Goal: Participate in discussion: Engage in conversation with other users on a specific topic

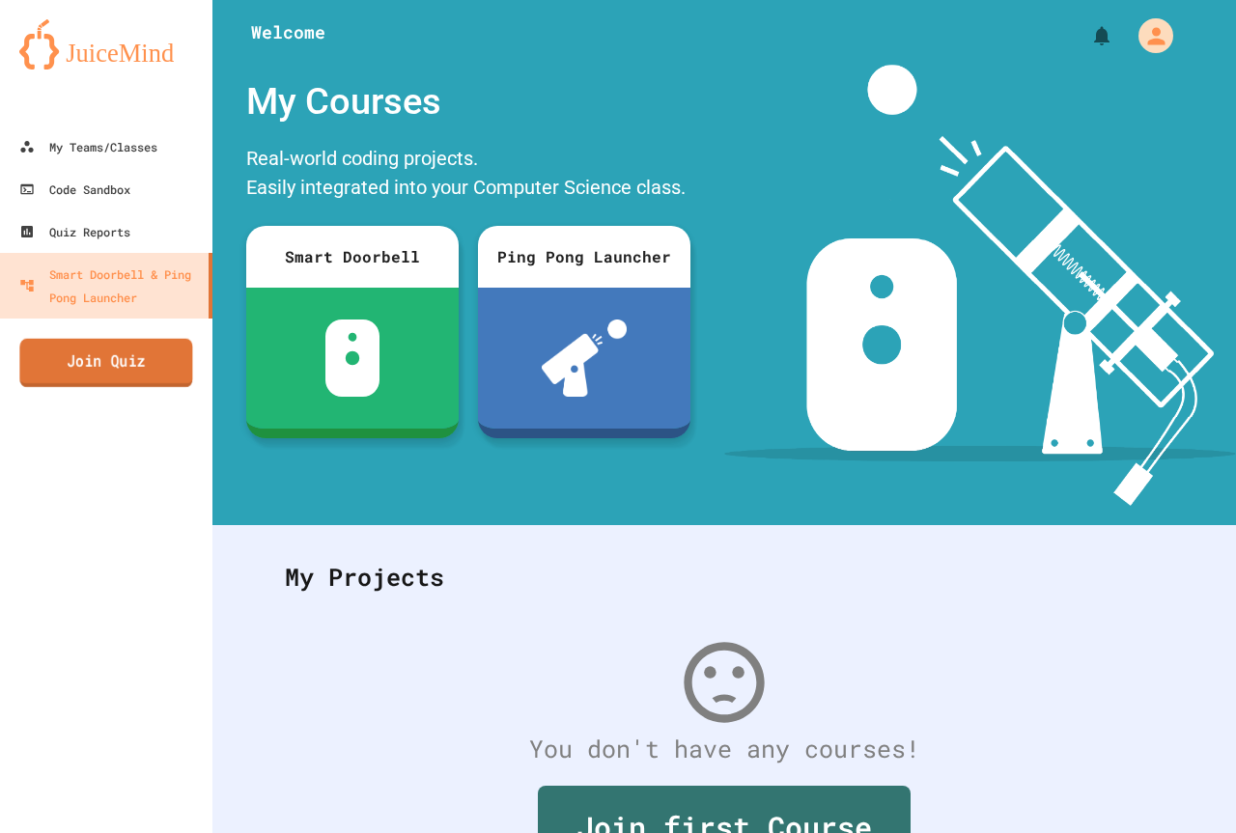
click at [130, 357] on link "Join Quiz" at bounding box center [105, 363] width 173 height 48
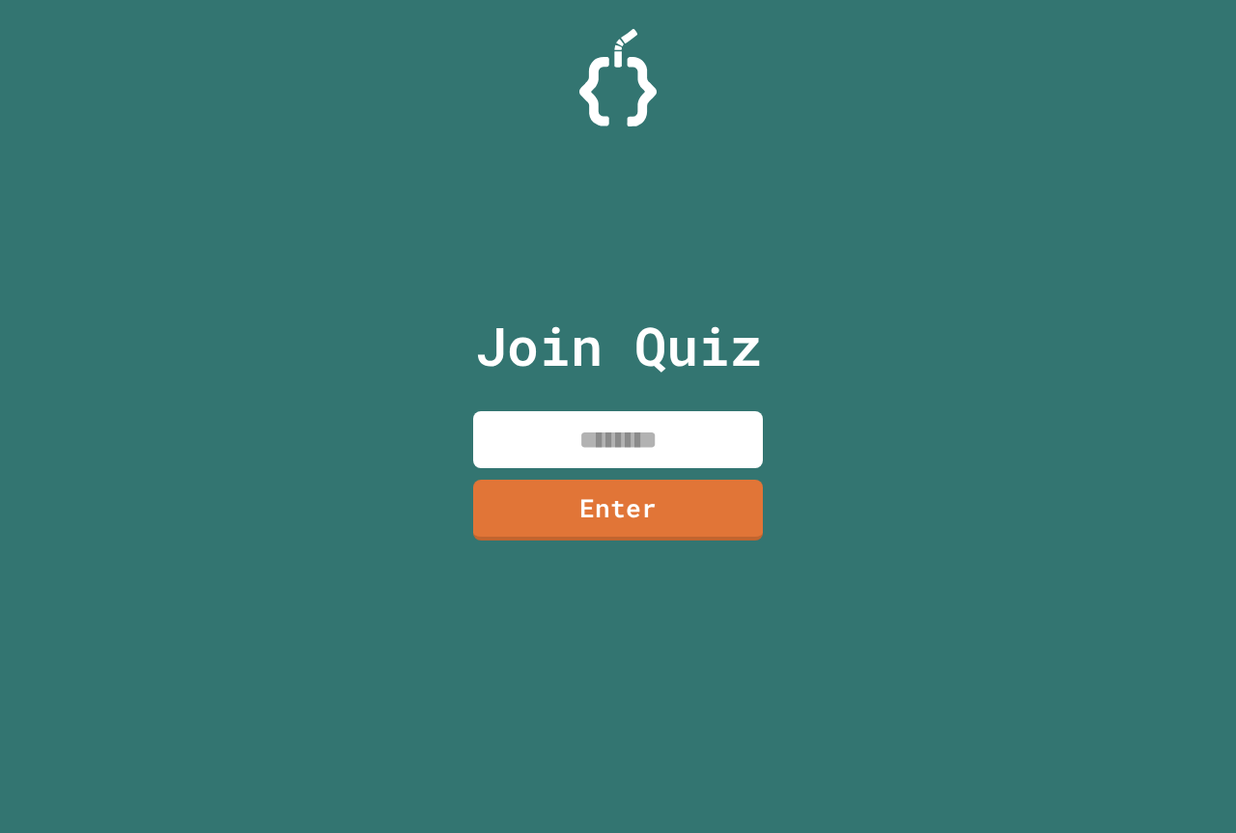
click at [679, 453] on input at bounding box center [618, 439] width 290 height 57
type input "********"
click at [633, 508] on link "Enter" at bounding box center [618, 508] width 292 height 63
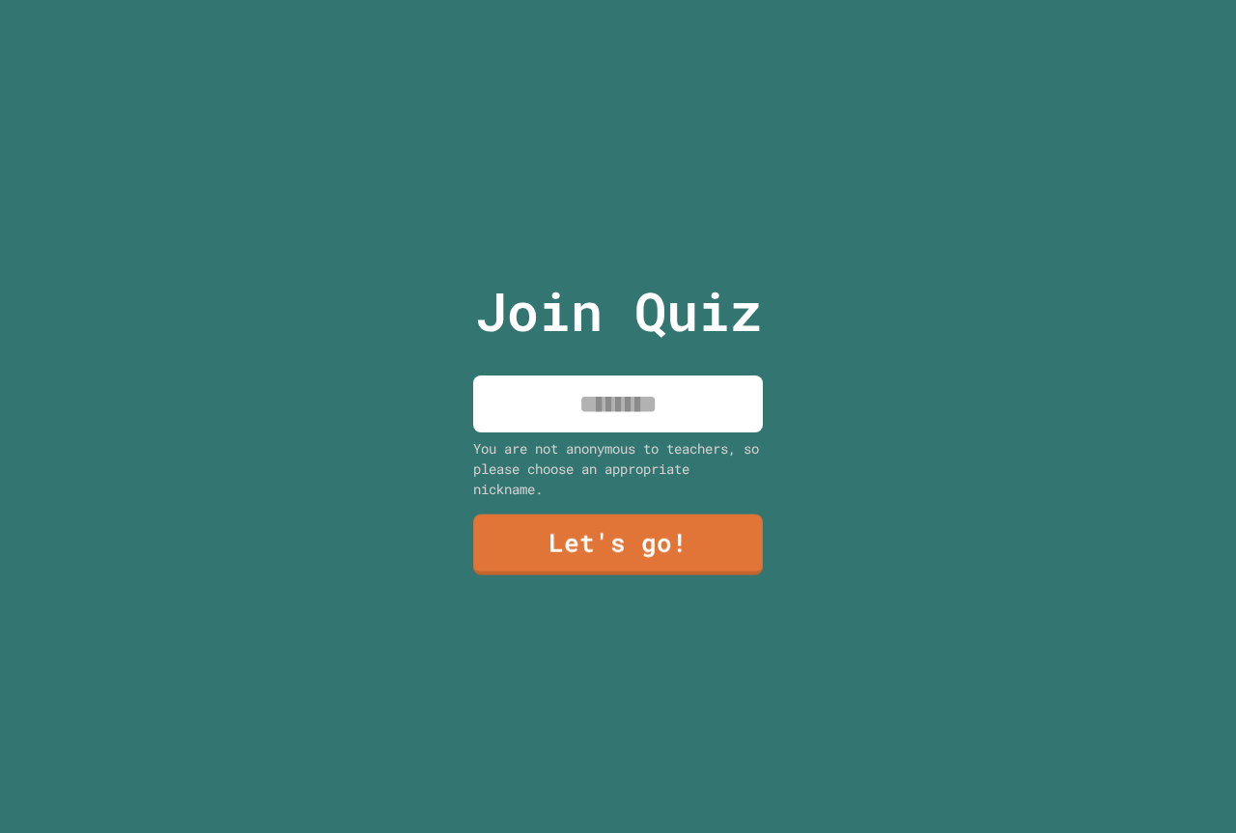
click at [647, 389] on input at bounding box center [618, 404] width 290 height 57
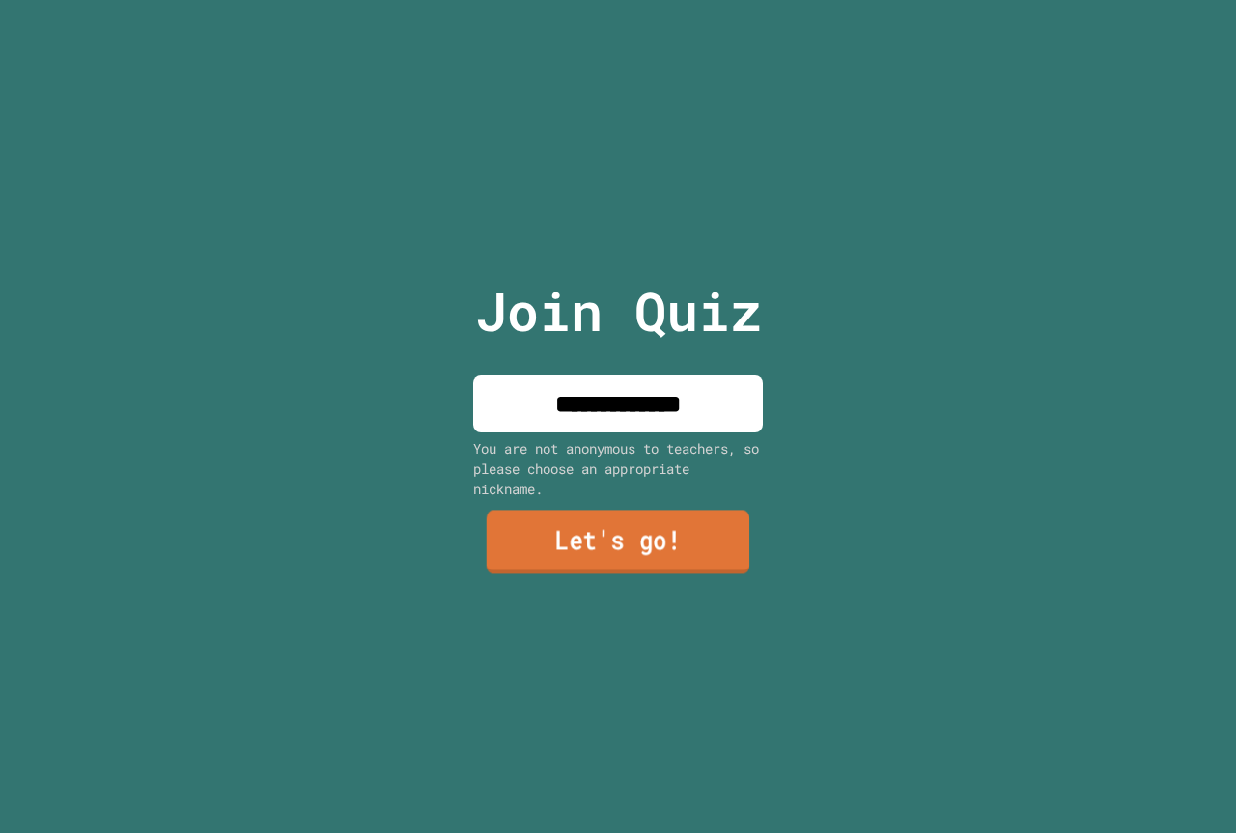
type input "**********"
click at [616, 521] on link "Let's go!" at bounding box center [618, 543] width 263 height 64
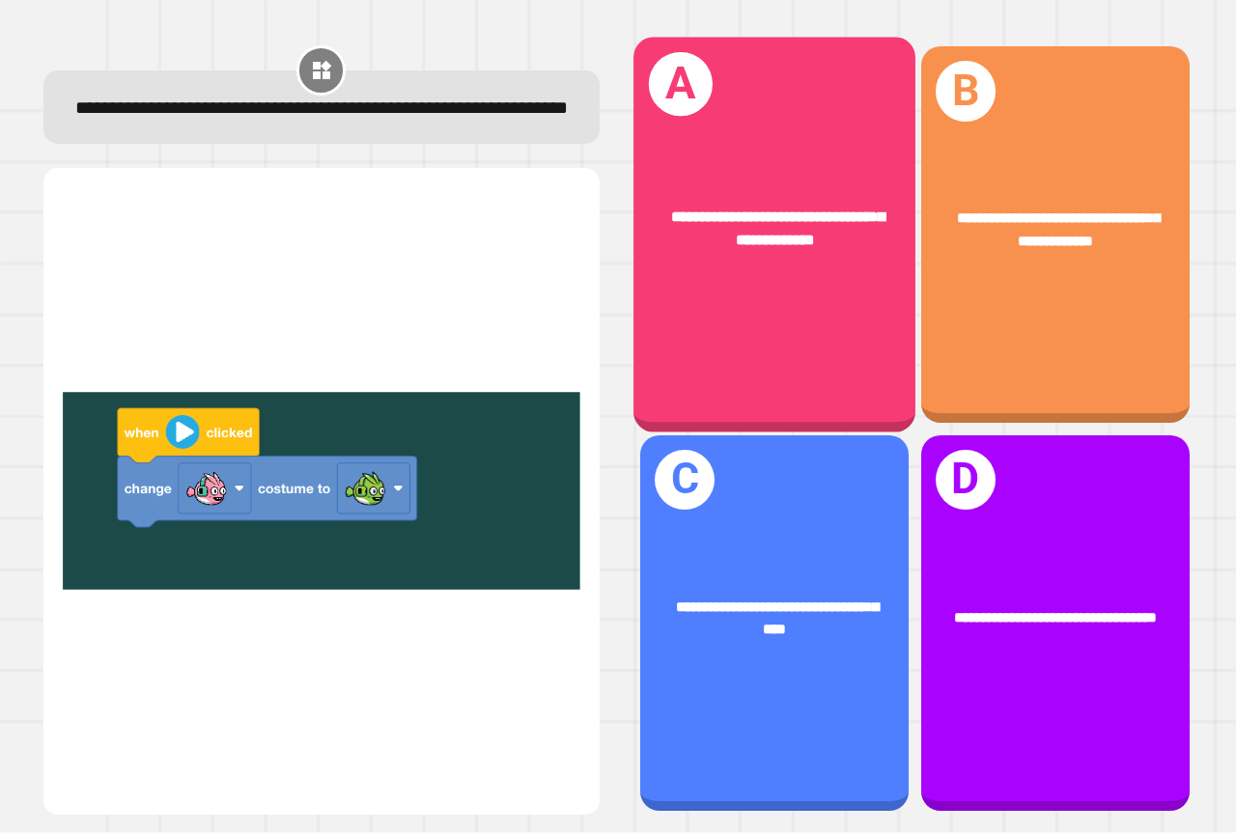
click at [768, 320] on div "**********" at bounding box center [774, 235] width 282 height 395
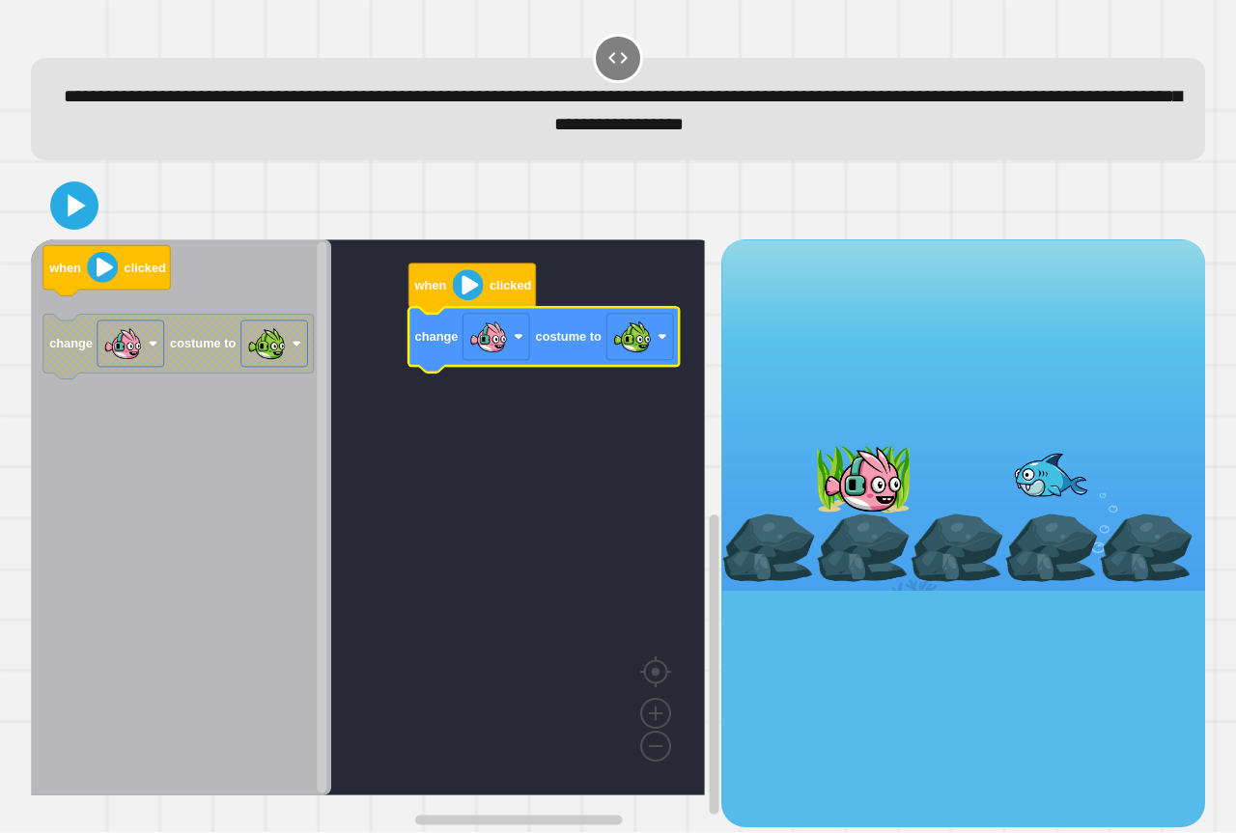
click at [487, 290] on icon "Blockly Workspace" at bounding box center [471, 289] width 127 height 50
click at [475, 295] on image "Blockly Workspace" at bounding box center [468, 285] width 31 height 31
click at [76, 217] on icon at bounding box center [74, 205] width 39 height 39
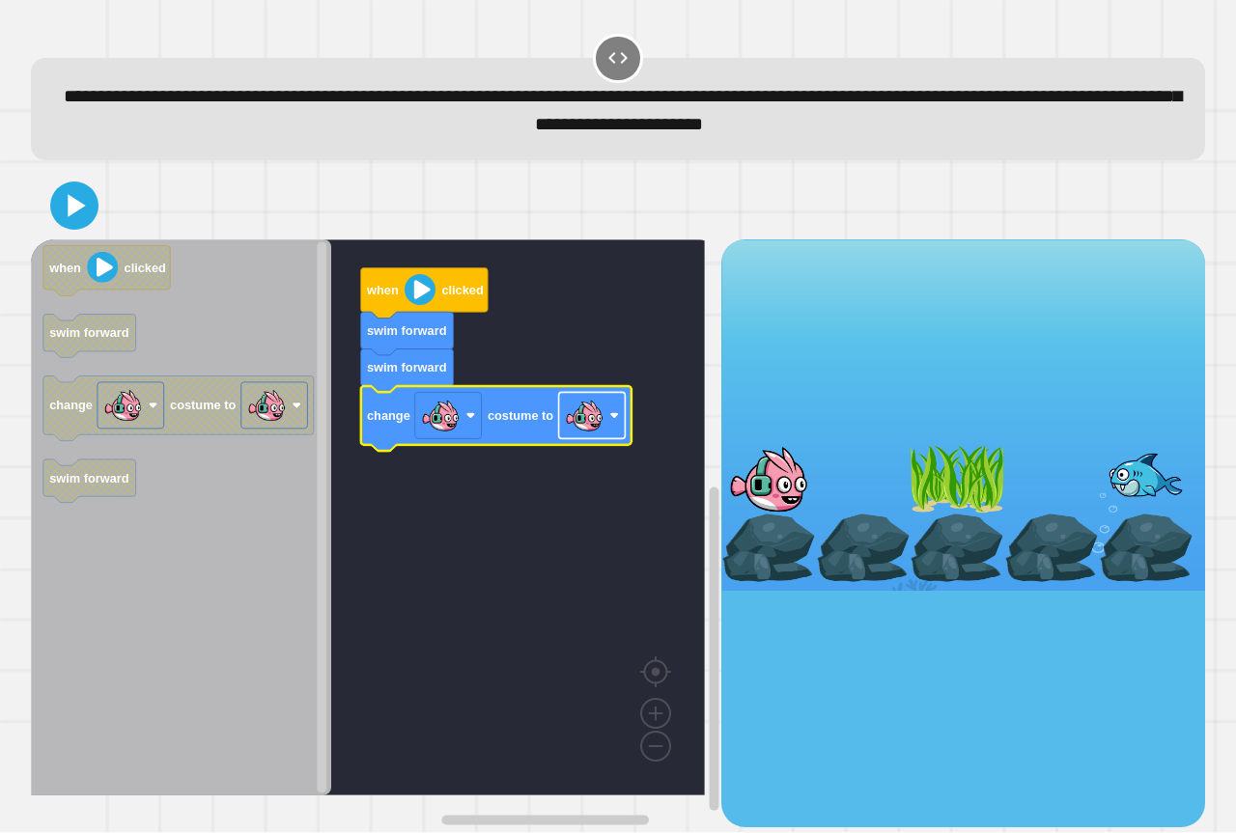
click at [585, 432] on image "Blockly Workspace" at bounding box center [584, 416] width 39 height 39
click at [67, 216] on icon at bounding box center [77, 205] width 21 height 27
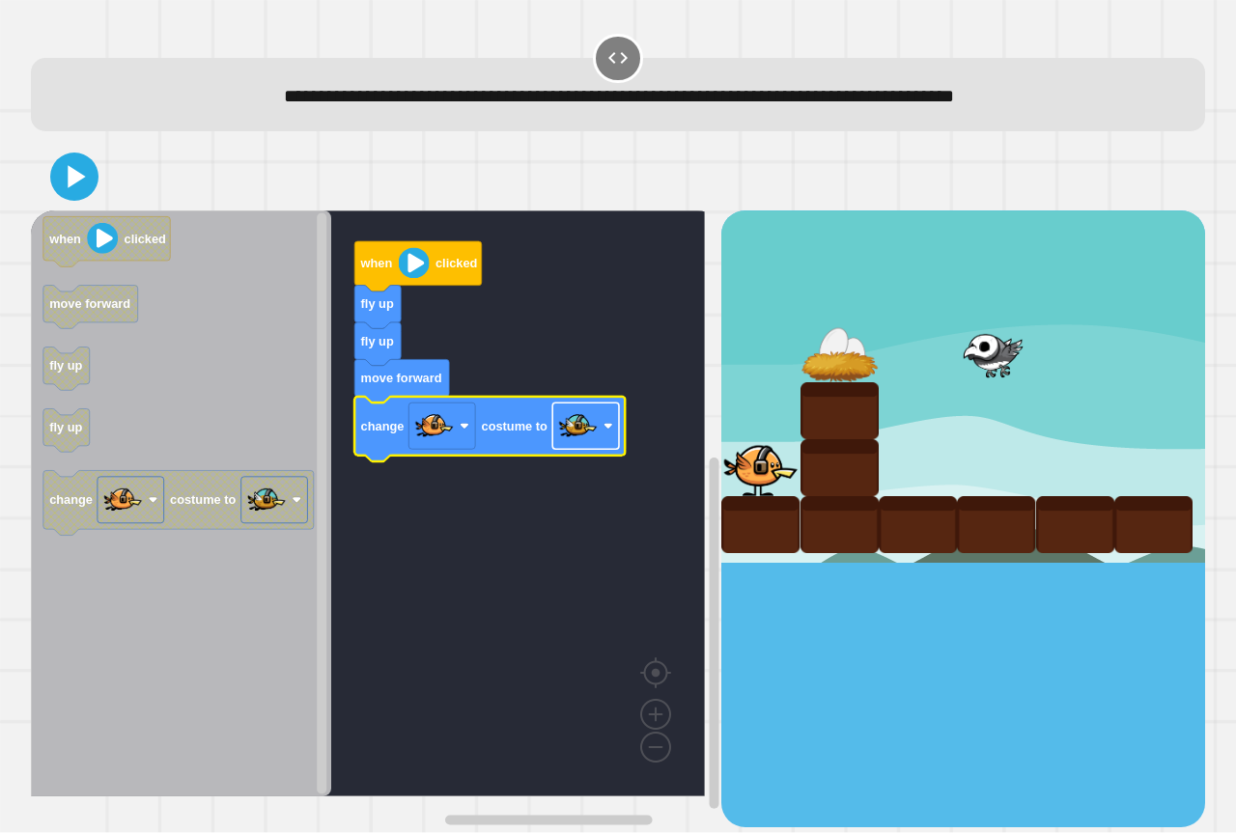
click at [569, 437] on image "Blockly Workspace" at bounding box center [578, 427] width 39 height 39
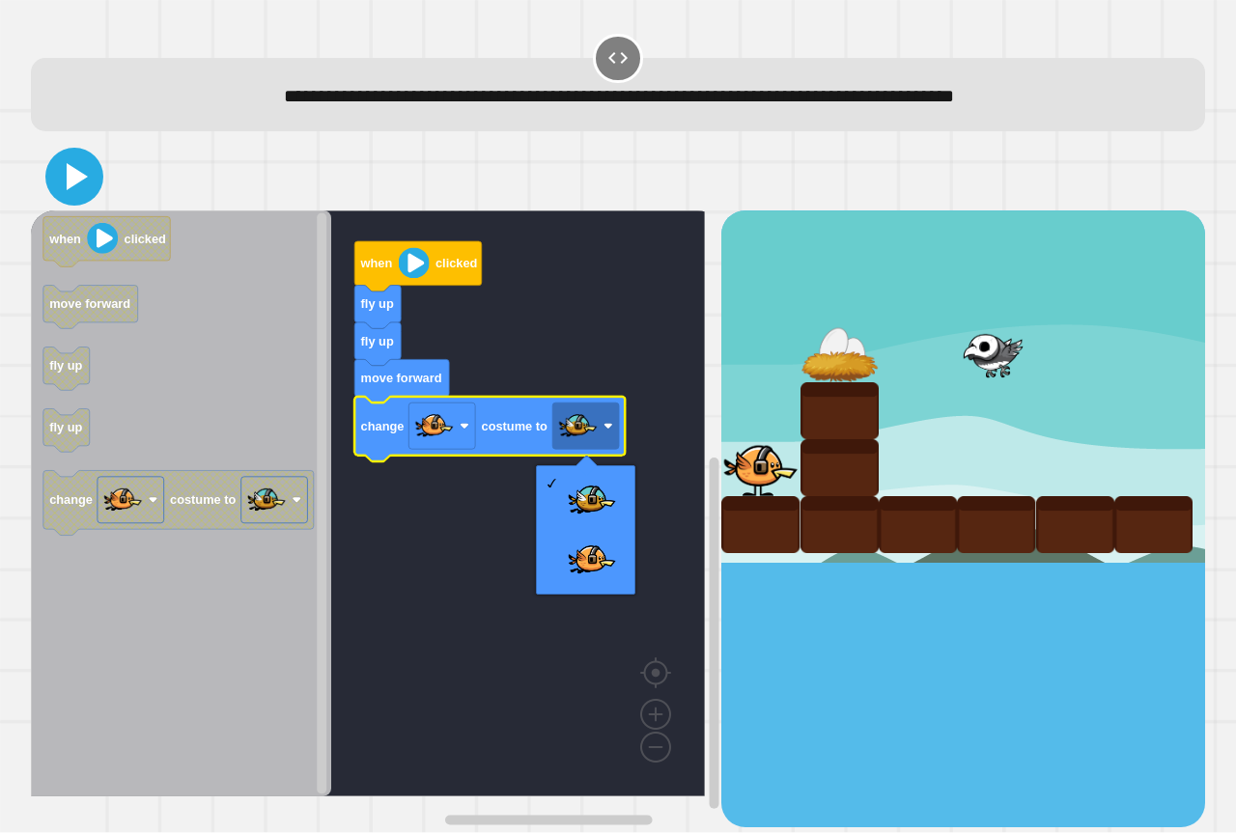
click at [78, 172] on icon at bounding box center [74, 177] width 46 height 46
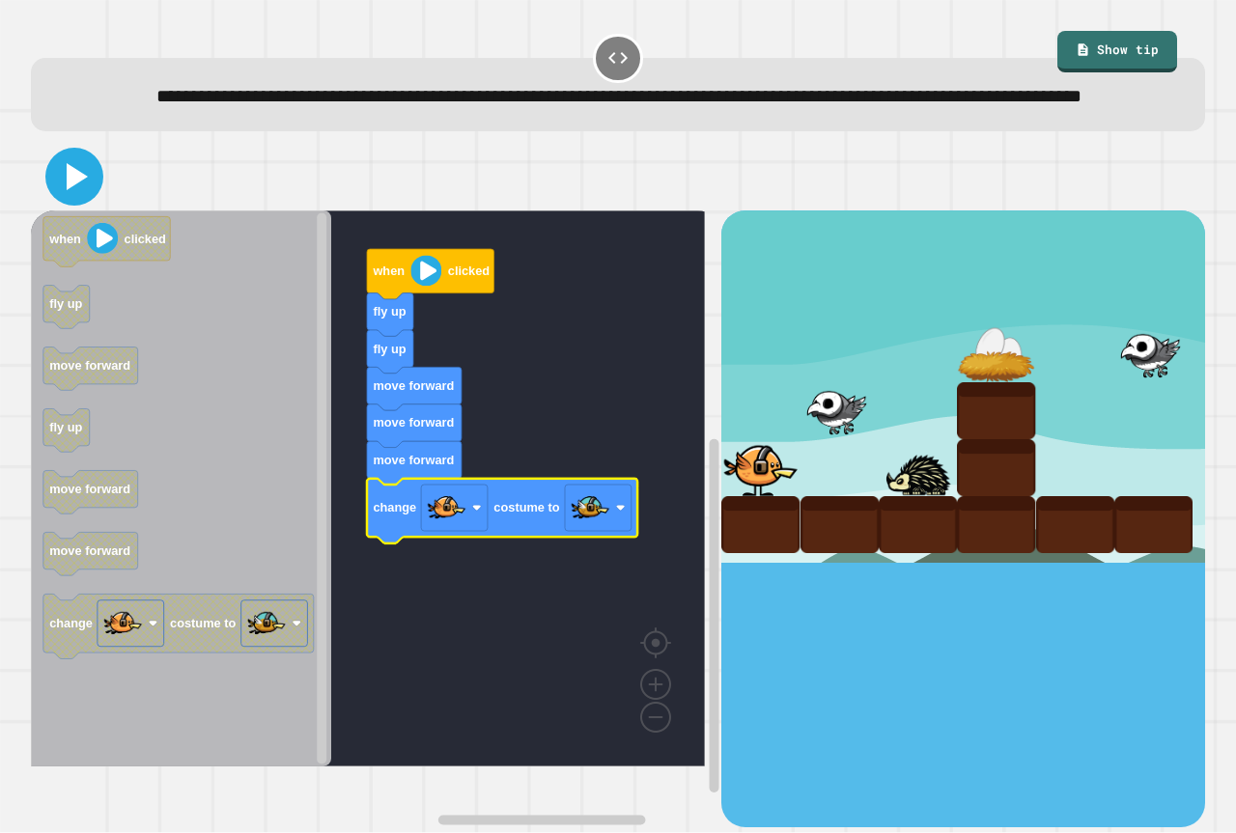
click at [64, 200] on icon at bounding box center [74, 177] width 46 height 46
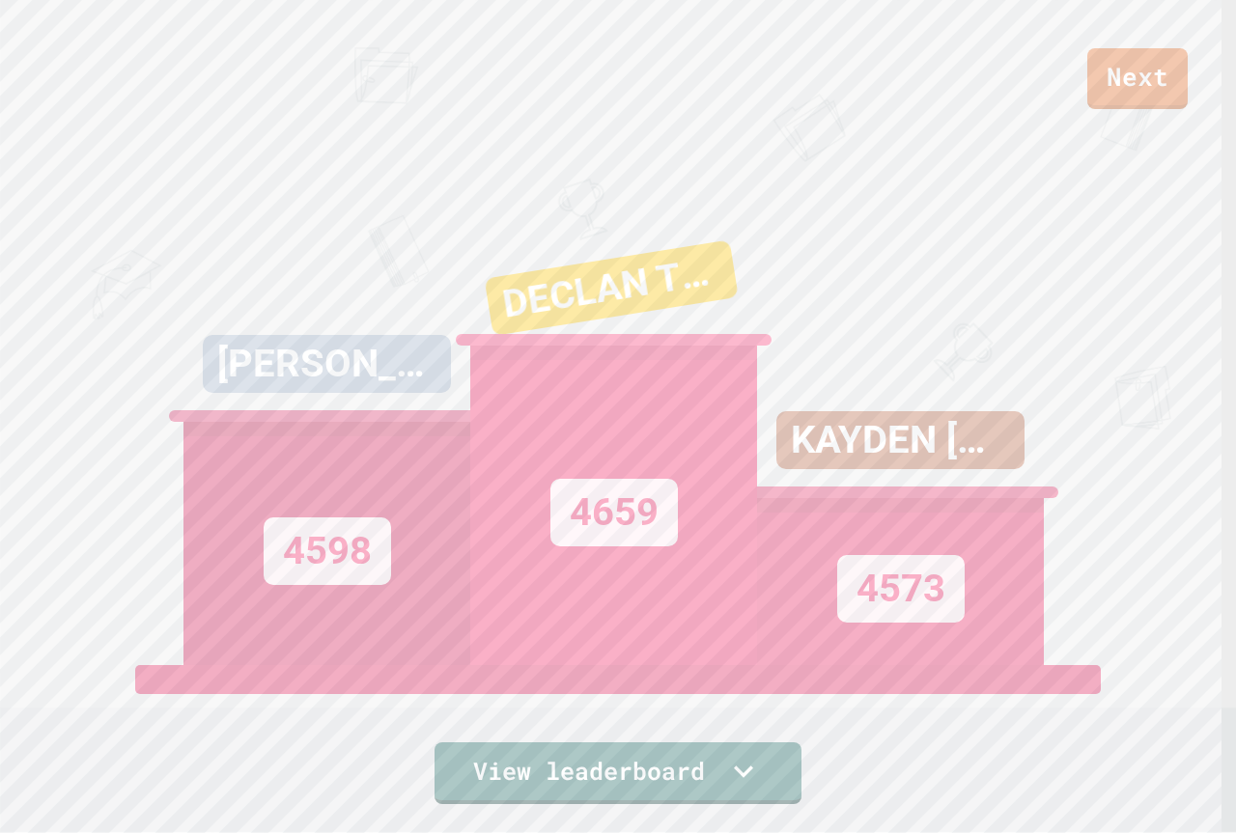
click at [1158, 76] on link "Next" at bounding box center [1137, 78] width 100 height 61
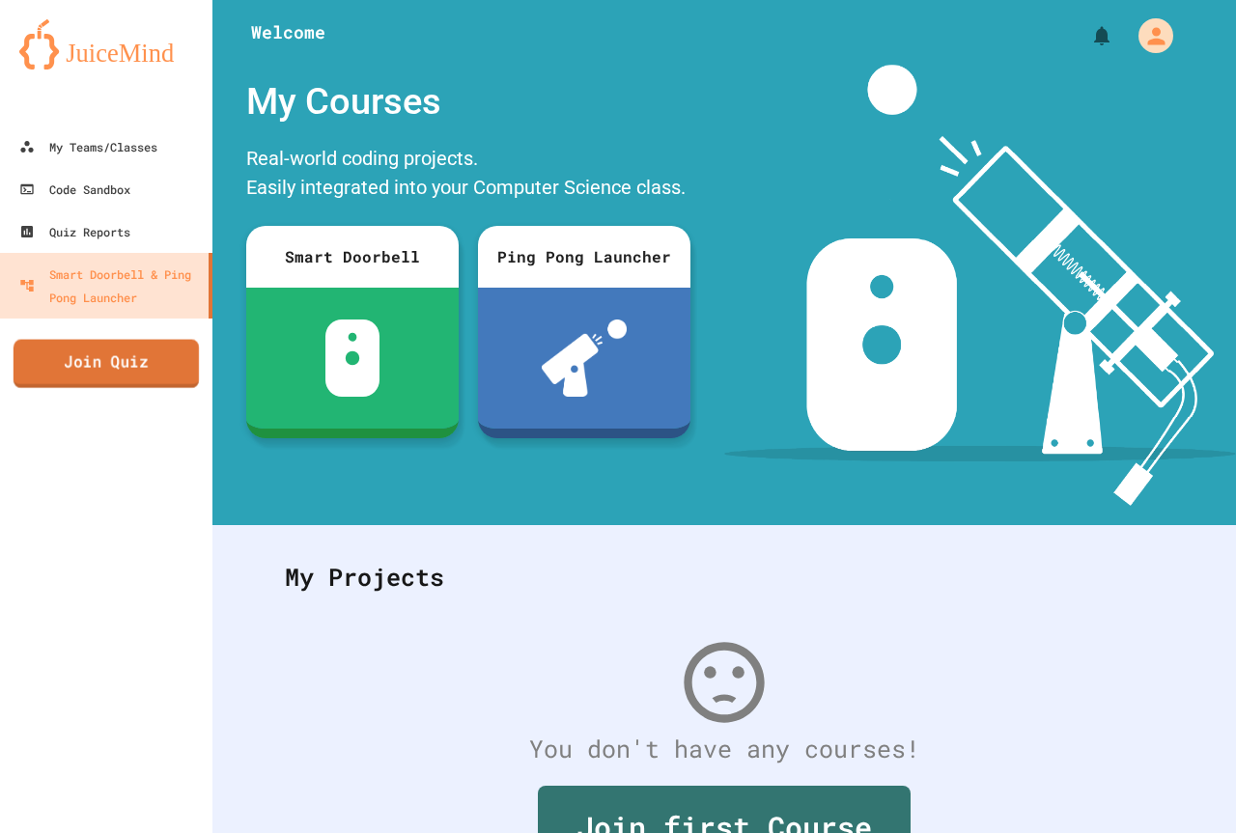
click at [71, 372] on link "Join Quiz" at bounding box center [106, 364] width 185 height 48
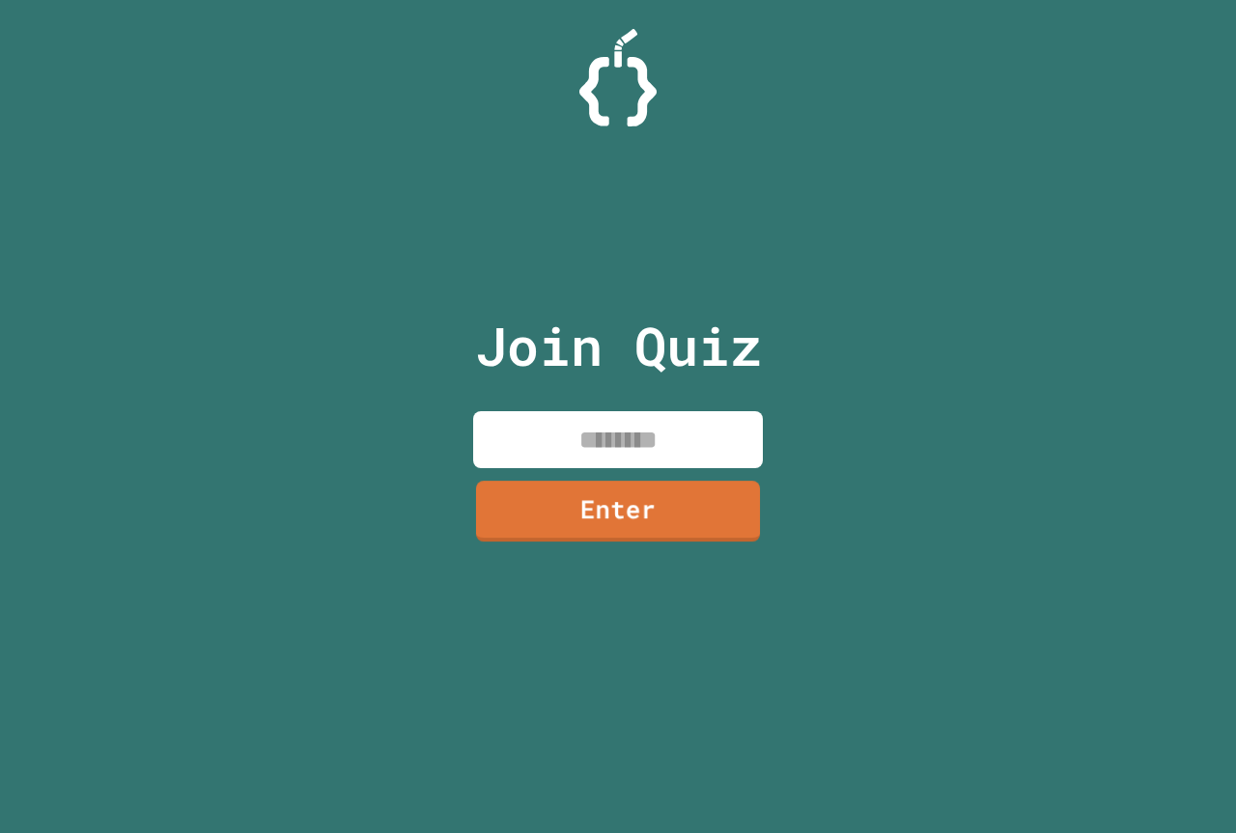
click at [564, 451] on input at bounding box center [618, 439] width 290 height 57
type input "********"
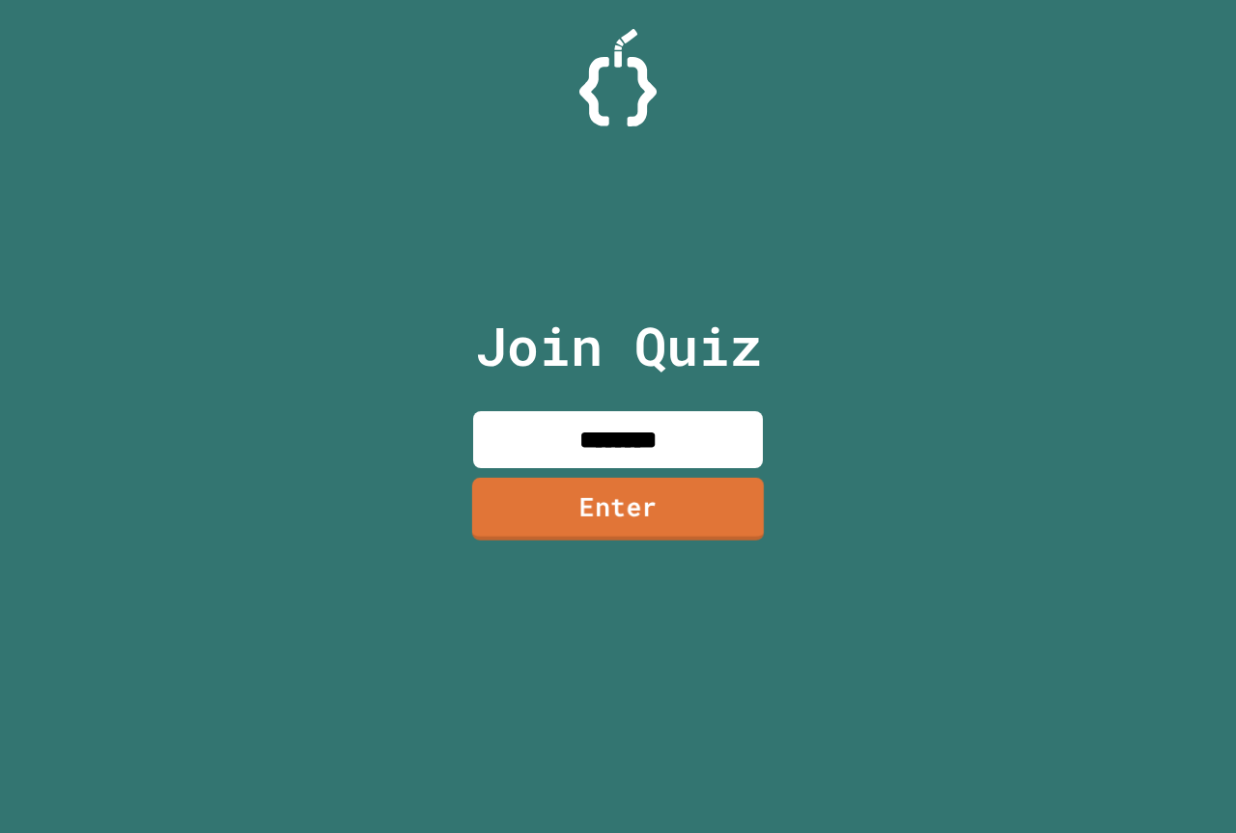
click at [577, 544] on div "Join Quiz ******** Enter" at bounding box center [618, 416] width 325 height 737
click at [577, 520] on link "Enter" at bounding box center [618, 508] width 272 height 64
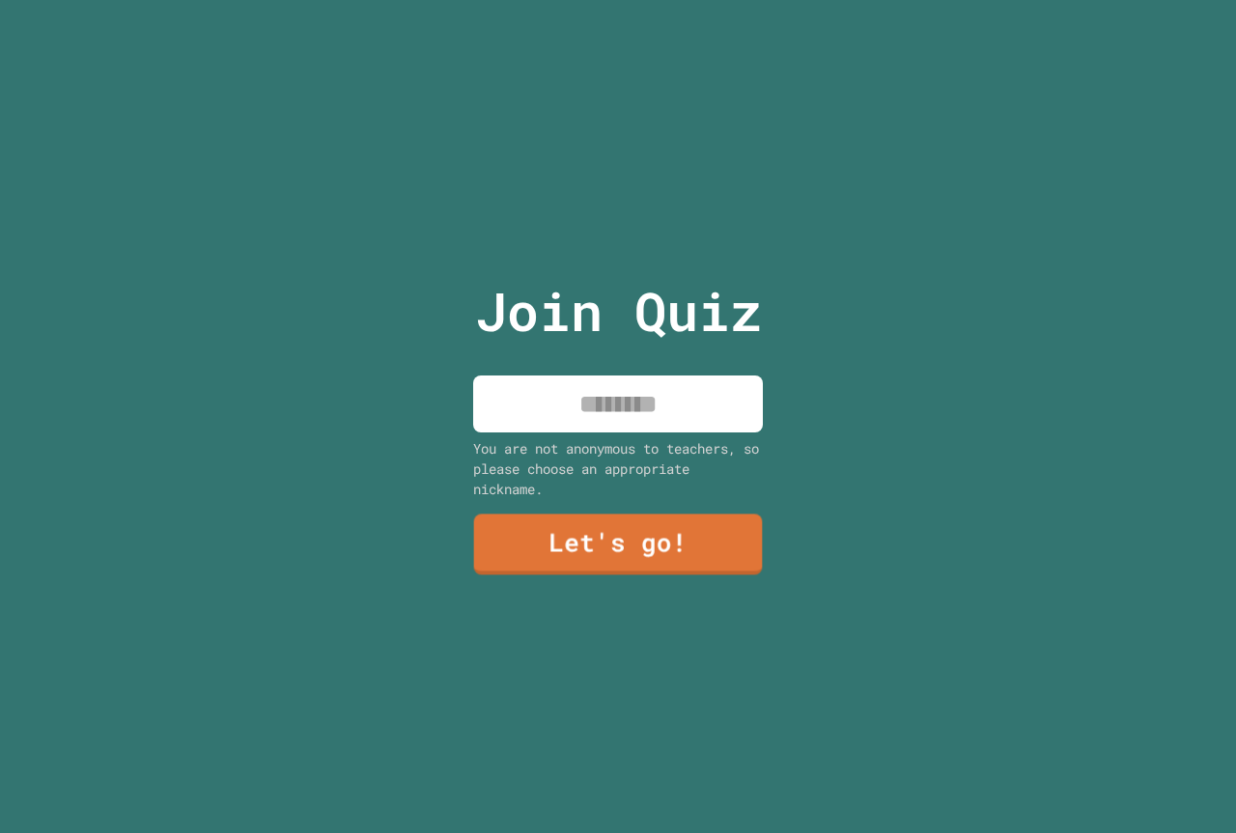
click at [577, 386] on input at bounding box center [618, 404] width 290 height 57
type input "**********"
click at [560, 543] on link "Let's go!" at bounding box center [617, 546] width 289 height 61
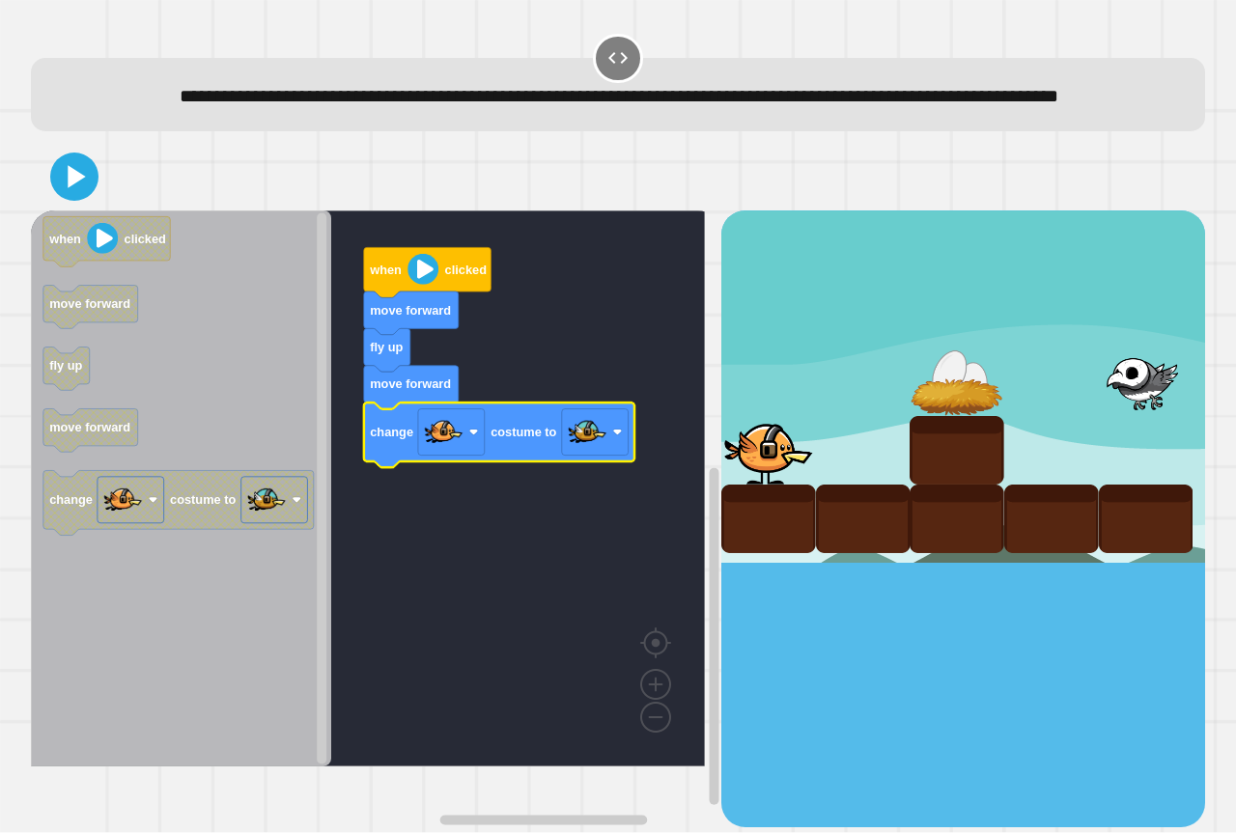
click at [74, 196] on icon at bounding box center [74, 176] width 39 height 39
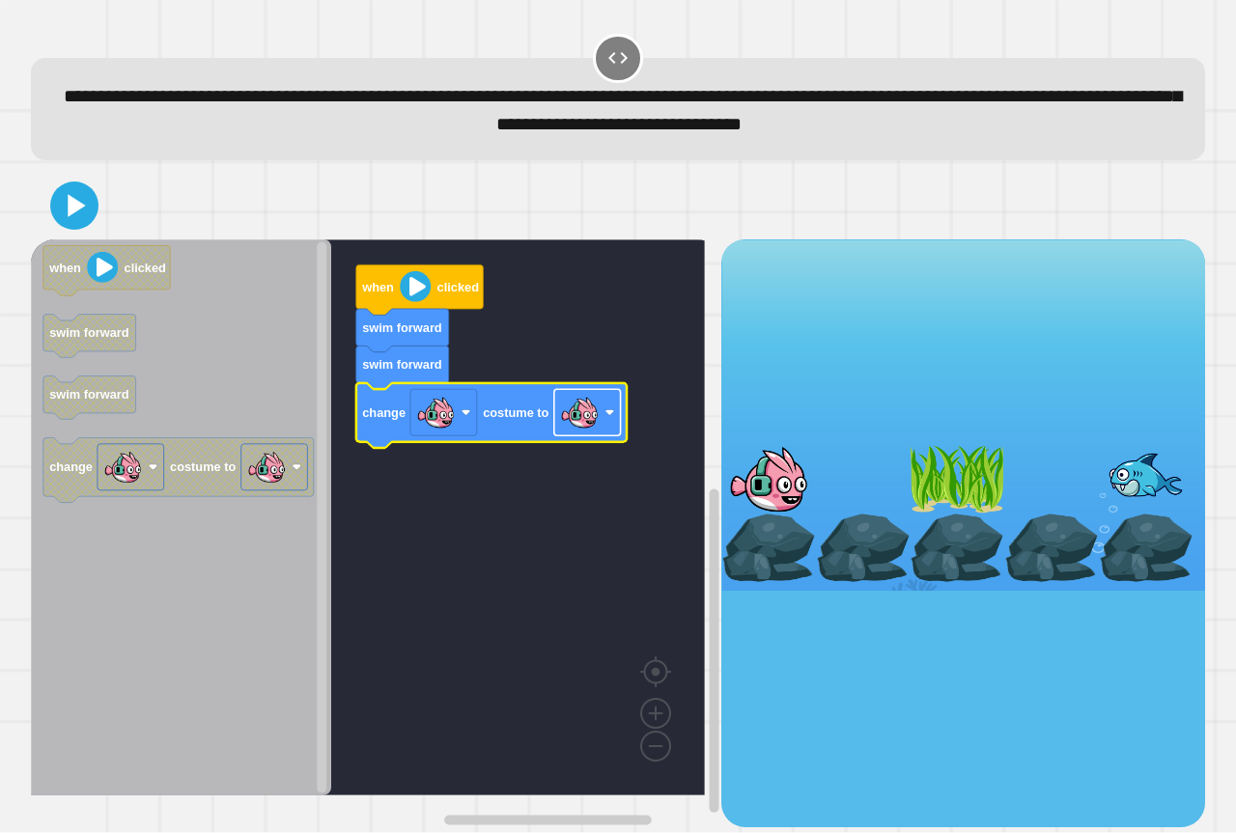
click at [575, 426] on image "Blockly Workspace" at bounding box center [579, 413] width 39 height 39
click at [87, 204] on icon at bounding box center [74, 206] width 46 height 46
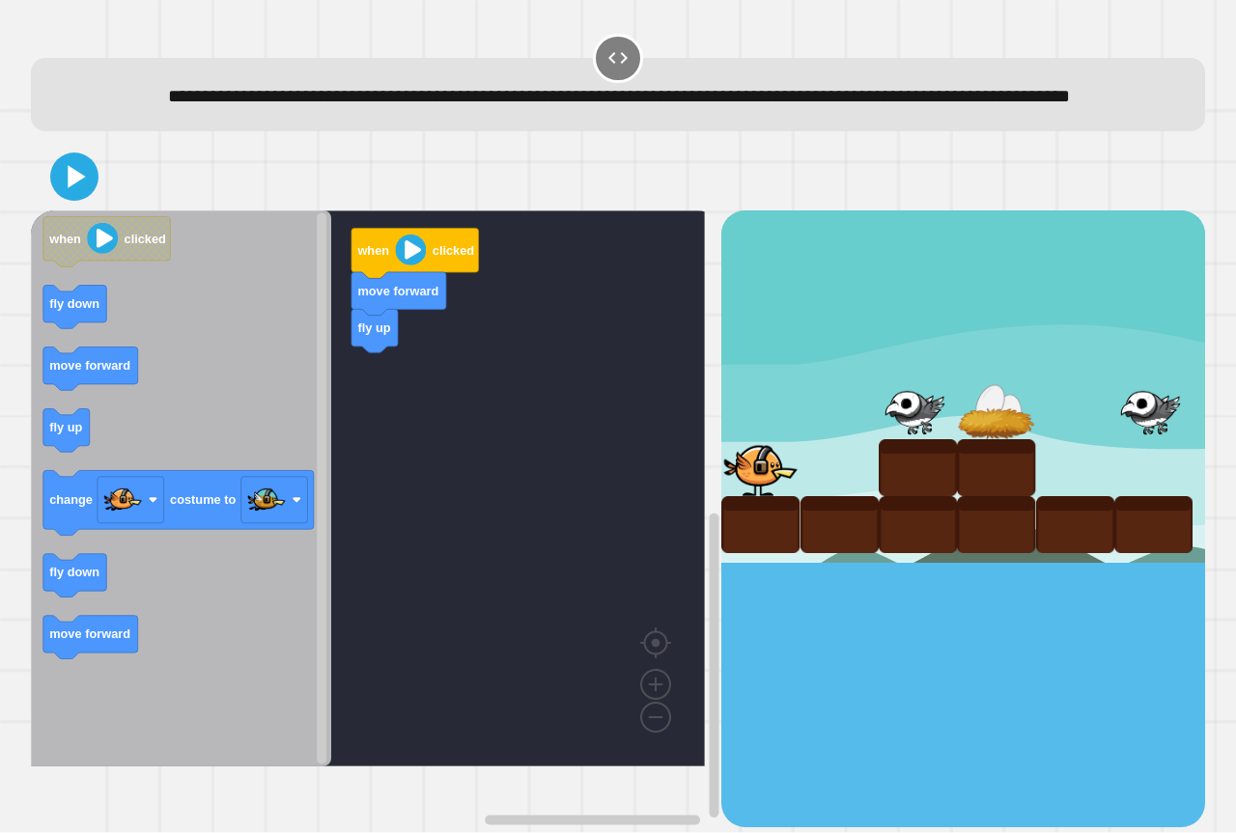
click at [171, 432] on icon "Blockly Workspace" at bounding box center [181, 489] width 300 height 556
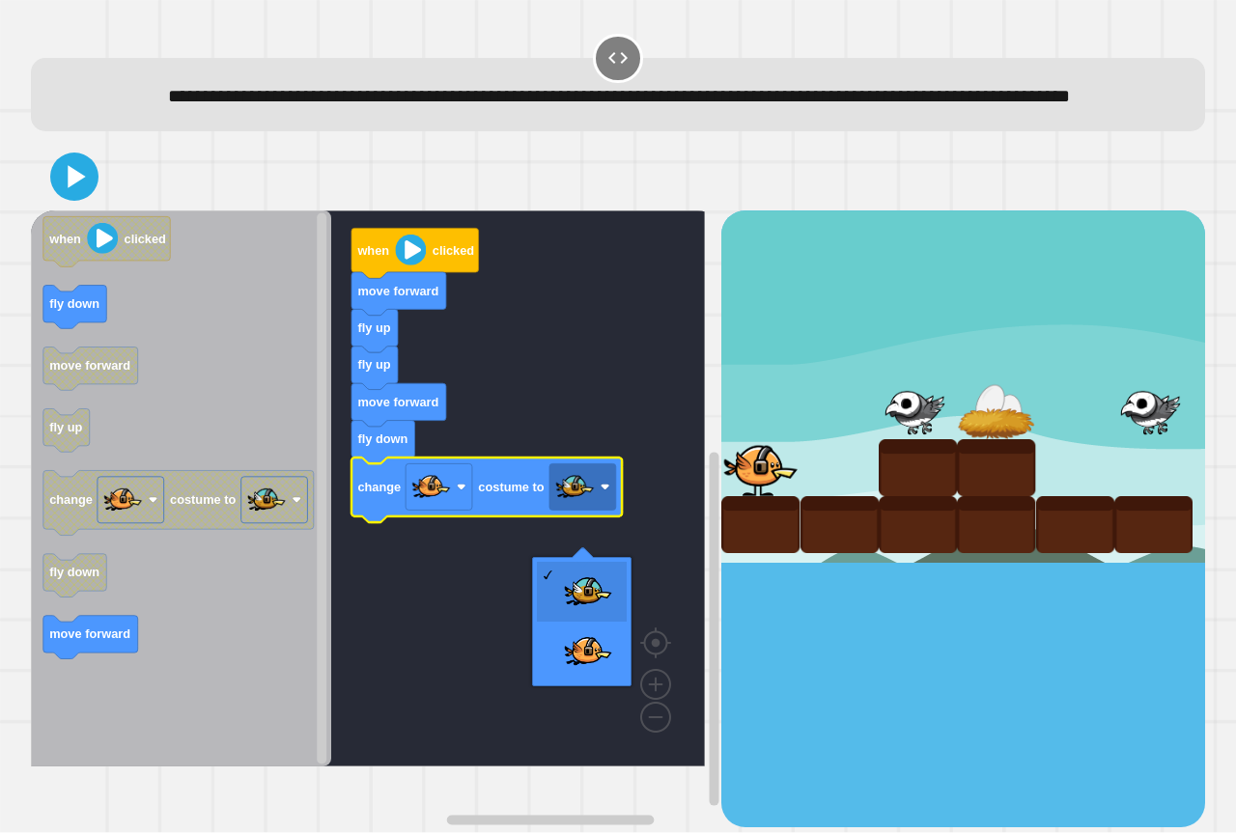
drag, startPoint x: 847, startPoint y: 641, endPoint x: 674, endPoint y: 548, distance: 196.6
click at [841, 635] on div at bounding box center [963, 519] width 484 height 616
click at [86, 193] on icon at bounding box center [74, 177] width 46 height 46
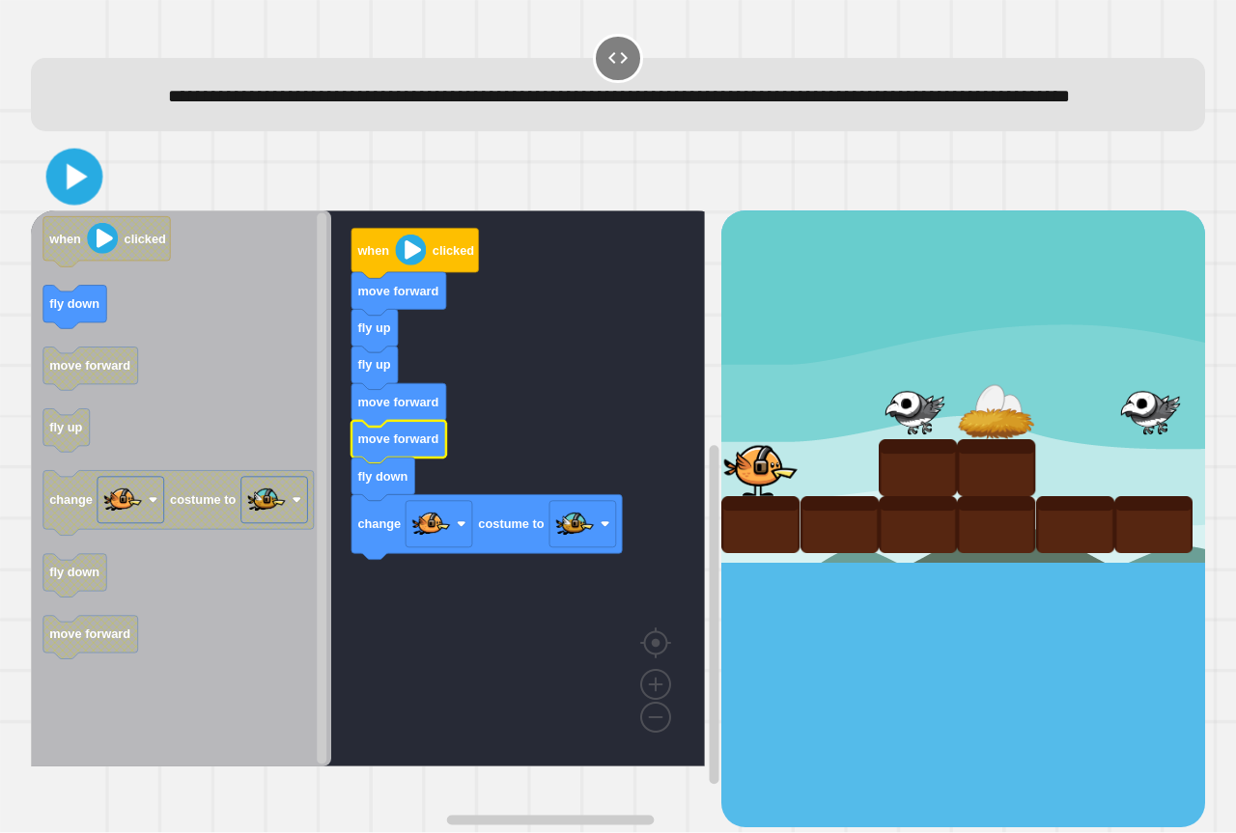
click at [91, 200] on icon at bounding box center [74, 177] width 45 height 45
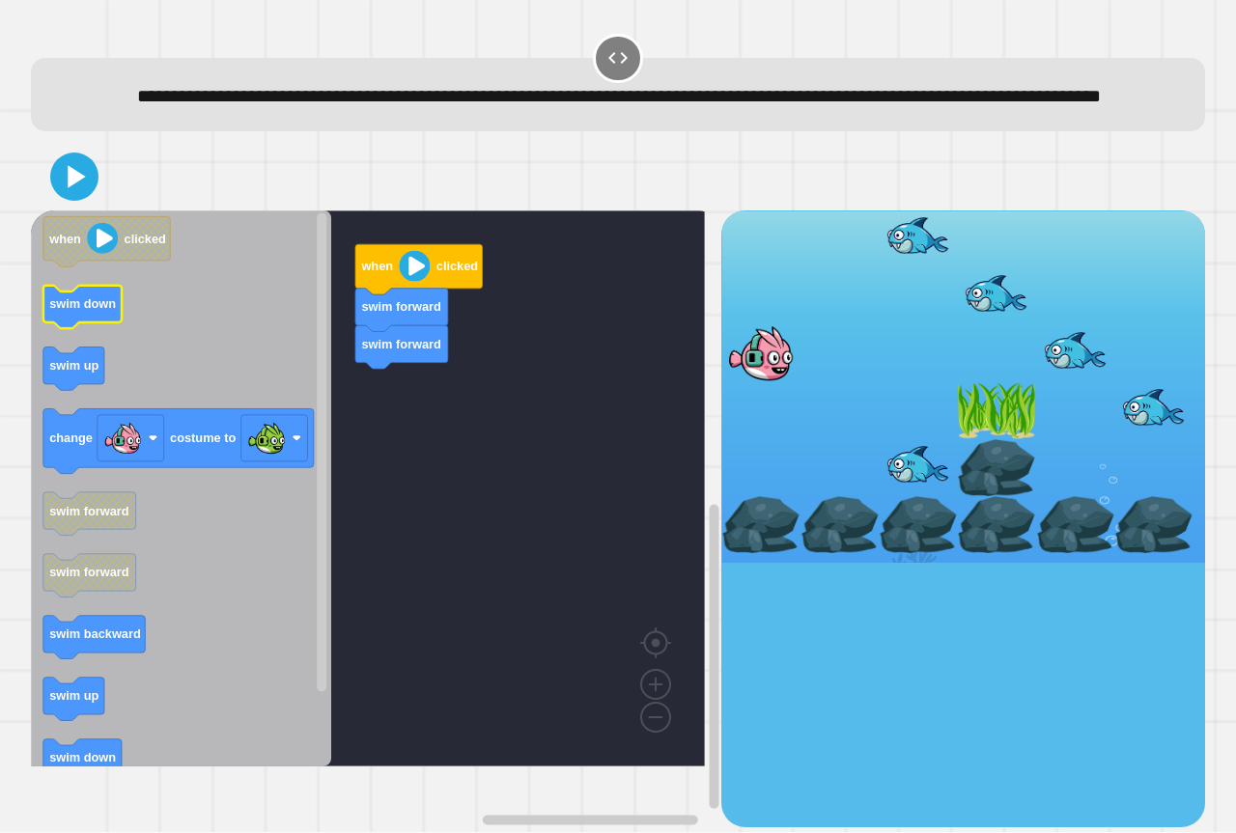
click at [98, 312] on text "swim down" at bounding box center [82, 304] width 67 height 14
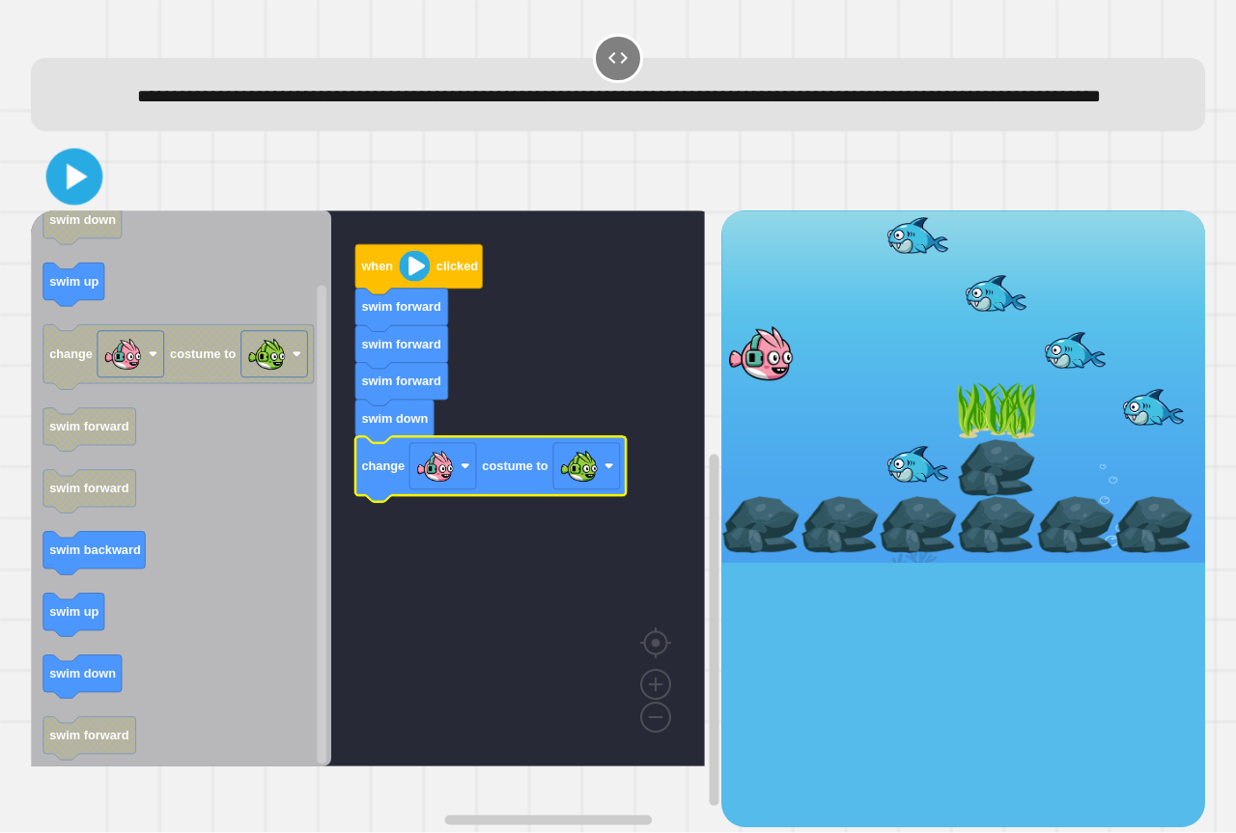
click at [77, 190] on icon at bounding box center [77, 177] width 21 height 26
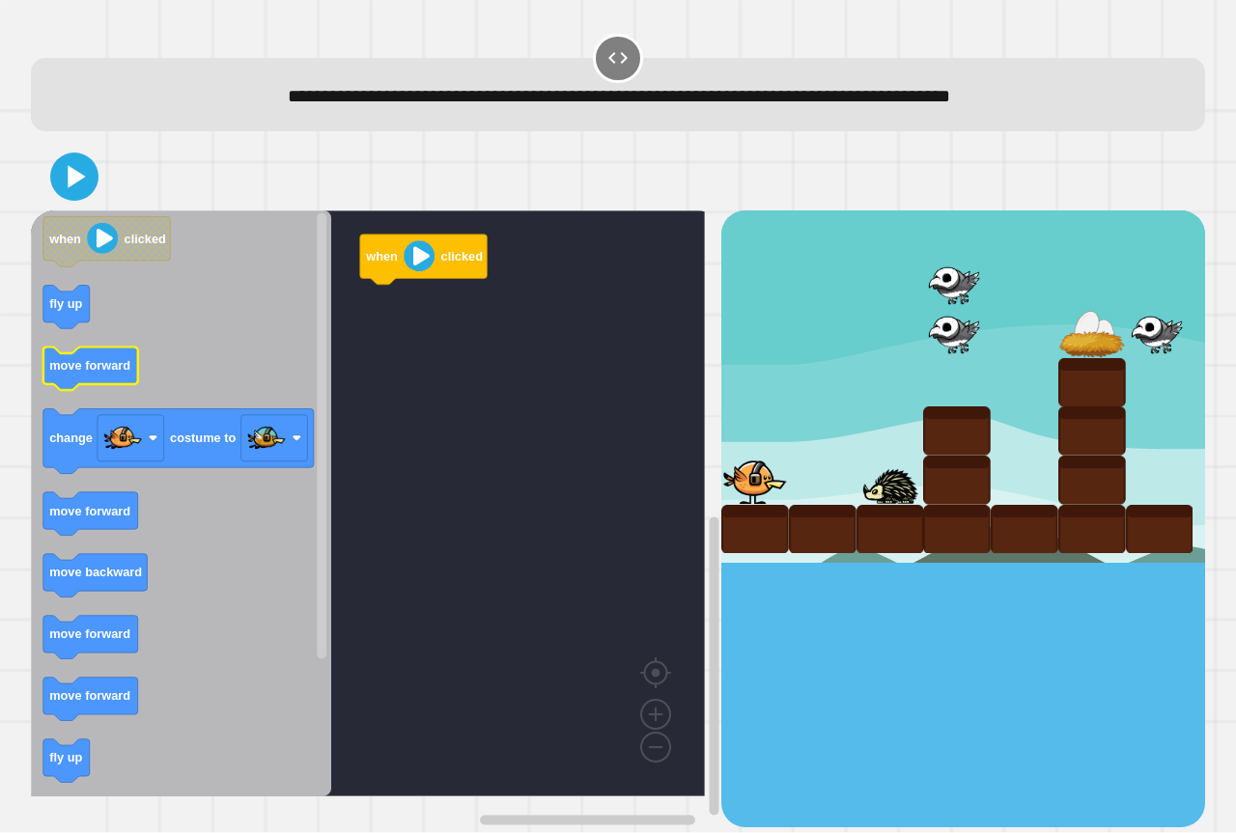
click at [100, 390] on rect "Blockly Workspace" at bounding box center [90, 369] width 95 height 43
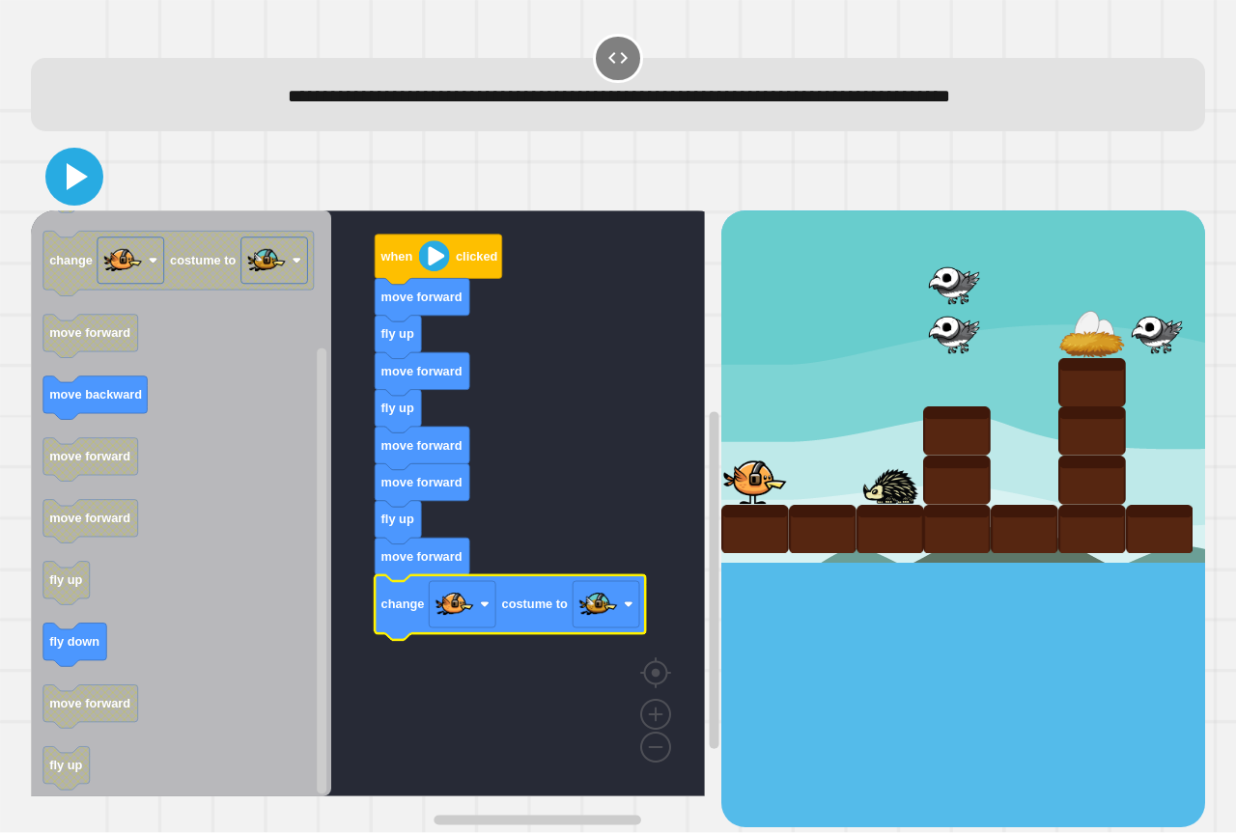
click at [79, 176] on icon at bounding box center [77, 176] width 21 height 27
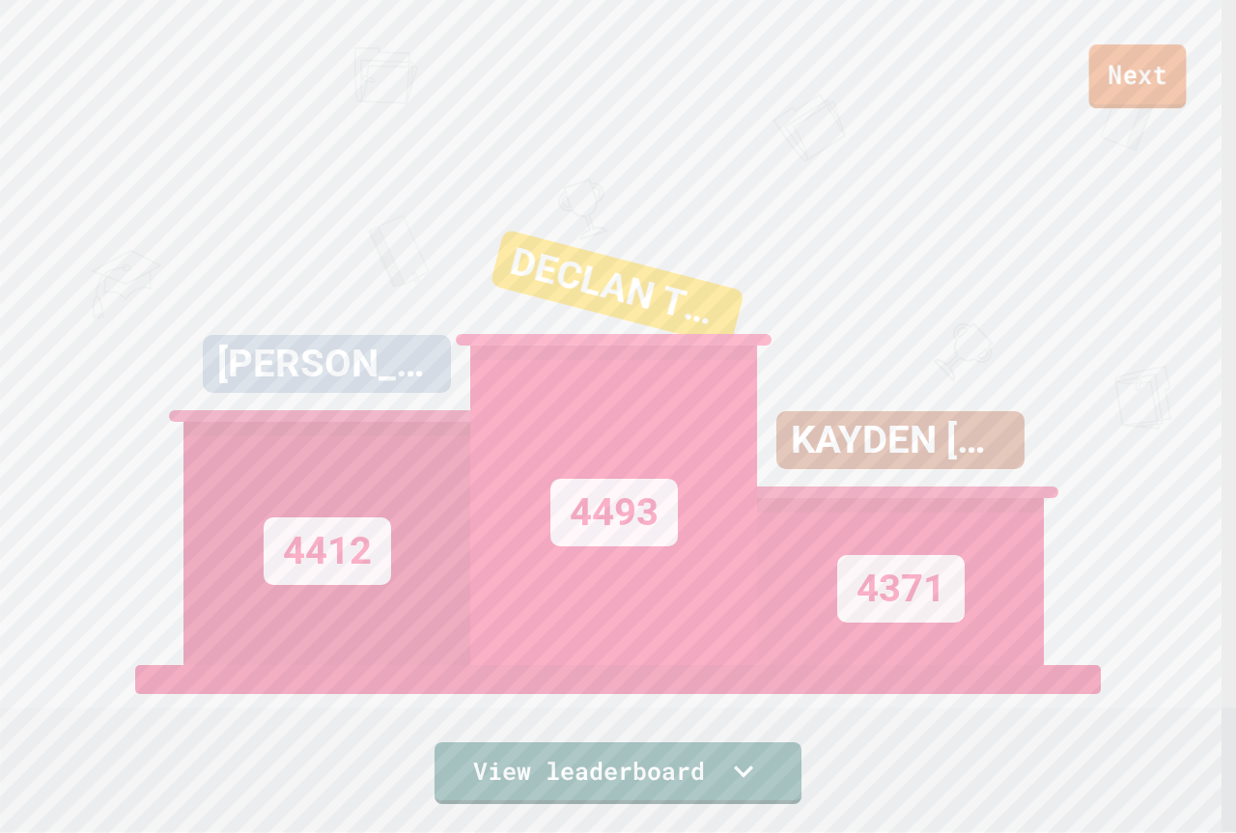
click at [1142, 52] on link "Next" at bounding box center [1138, 76] width 98 height 64
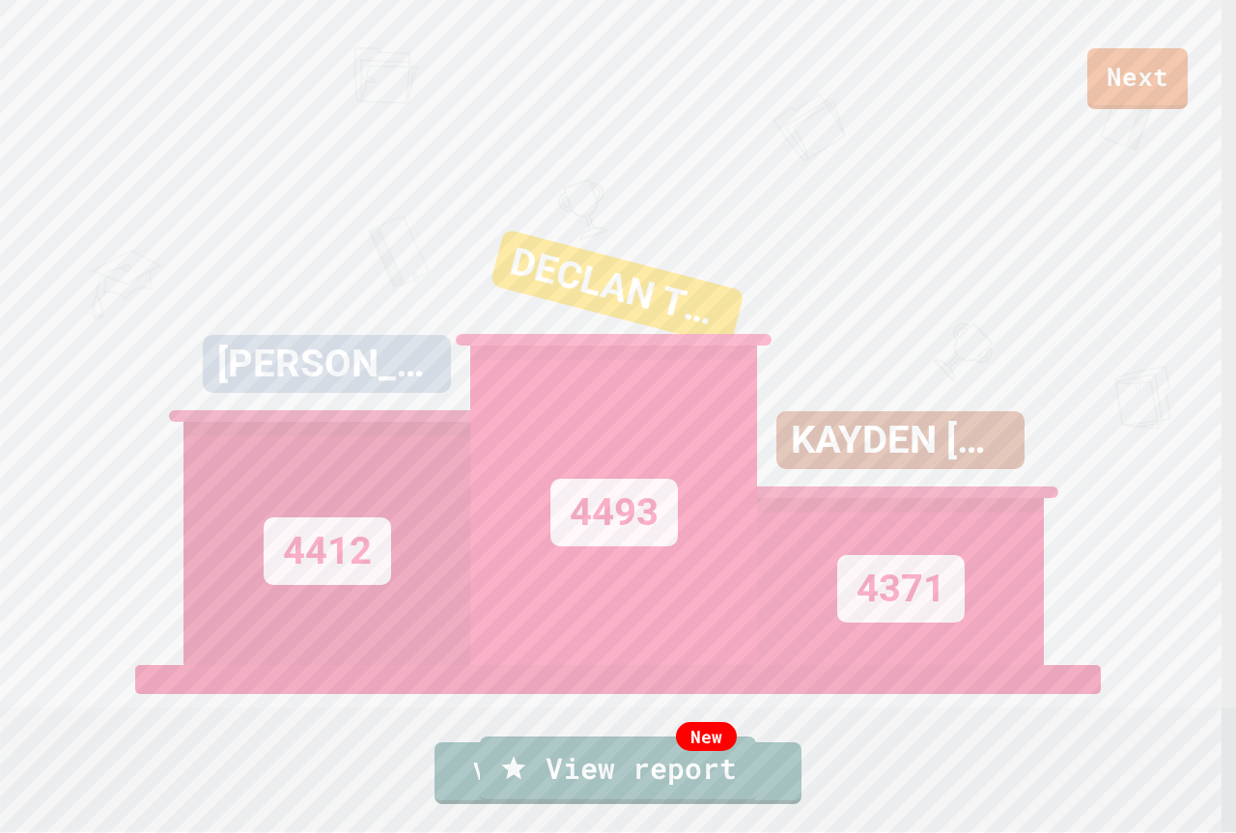
type textarea "*"
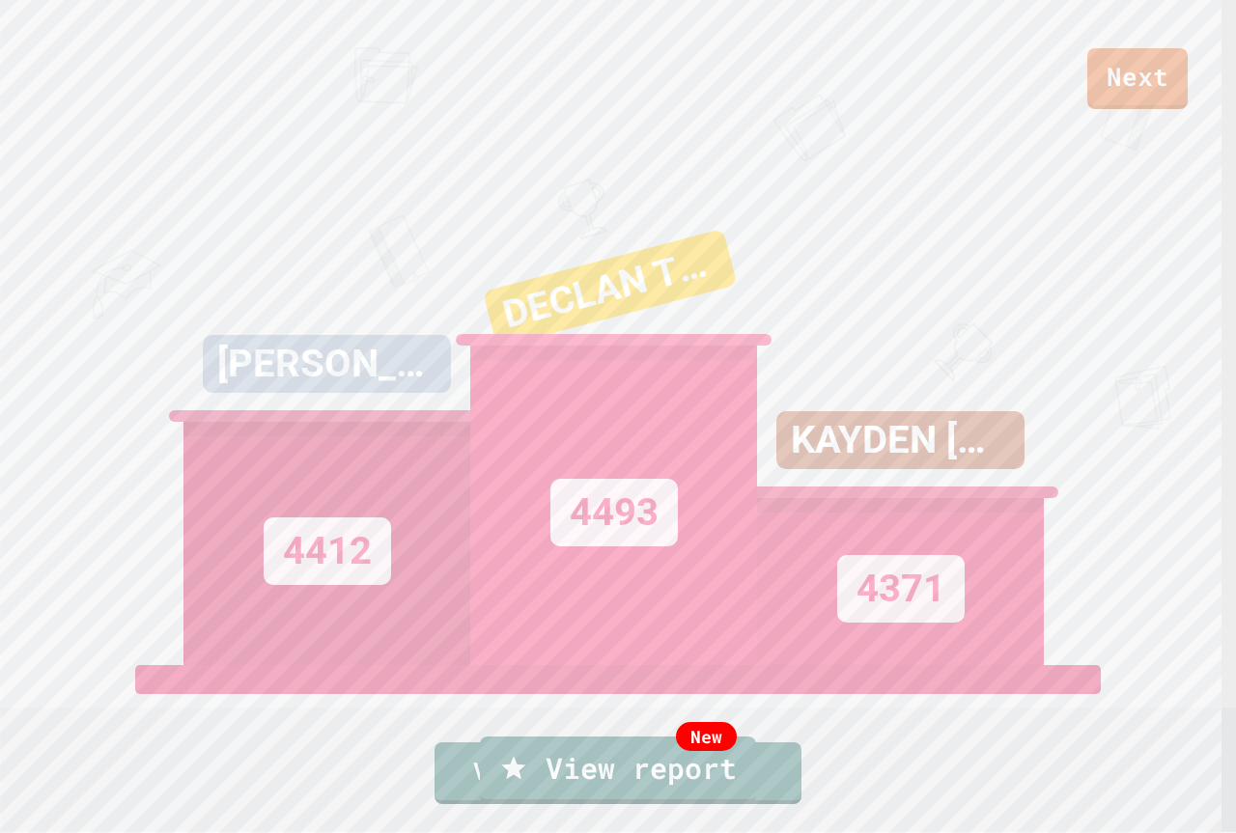
type textarea "**********"
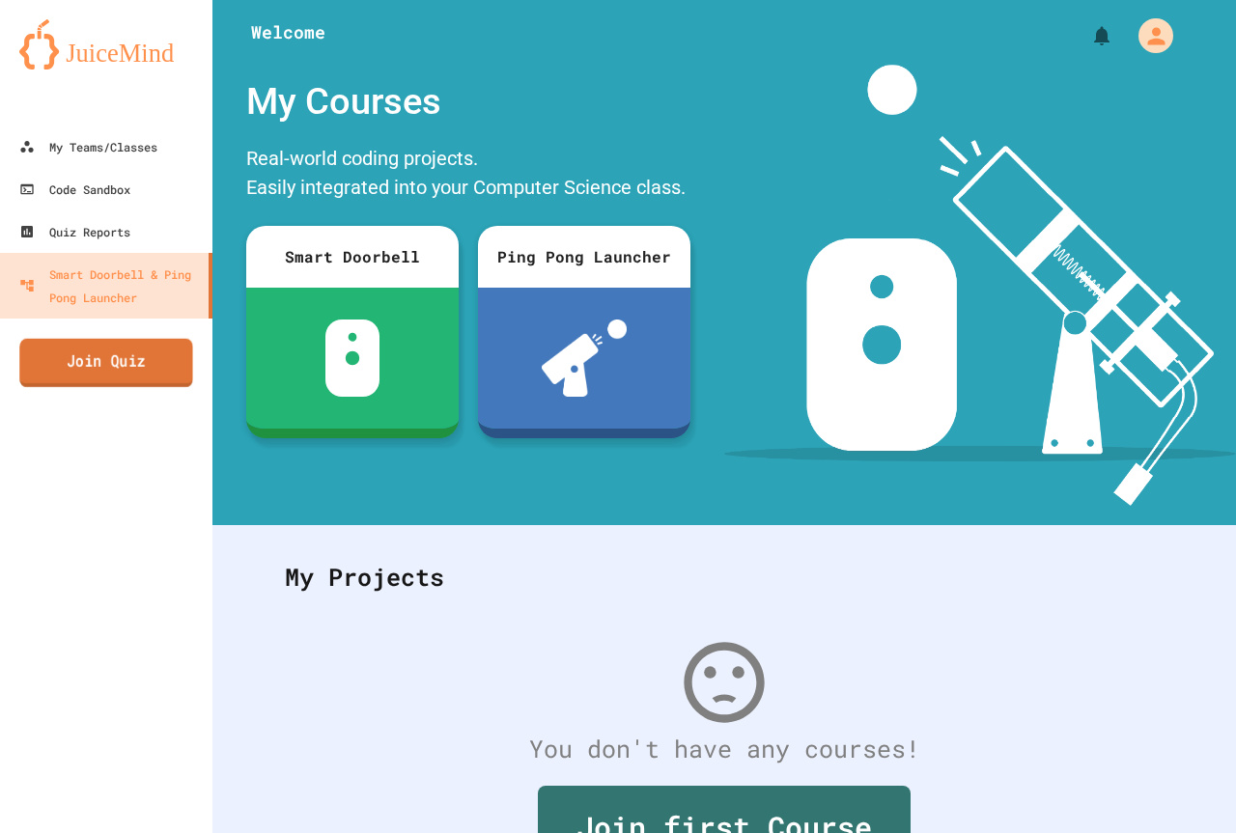
click at [120, 358] on link "Join Quiz" at bounding box center [105, 363] width 173 height 48
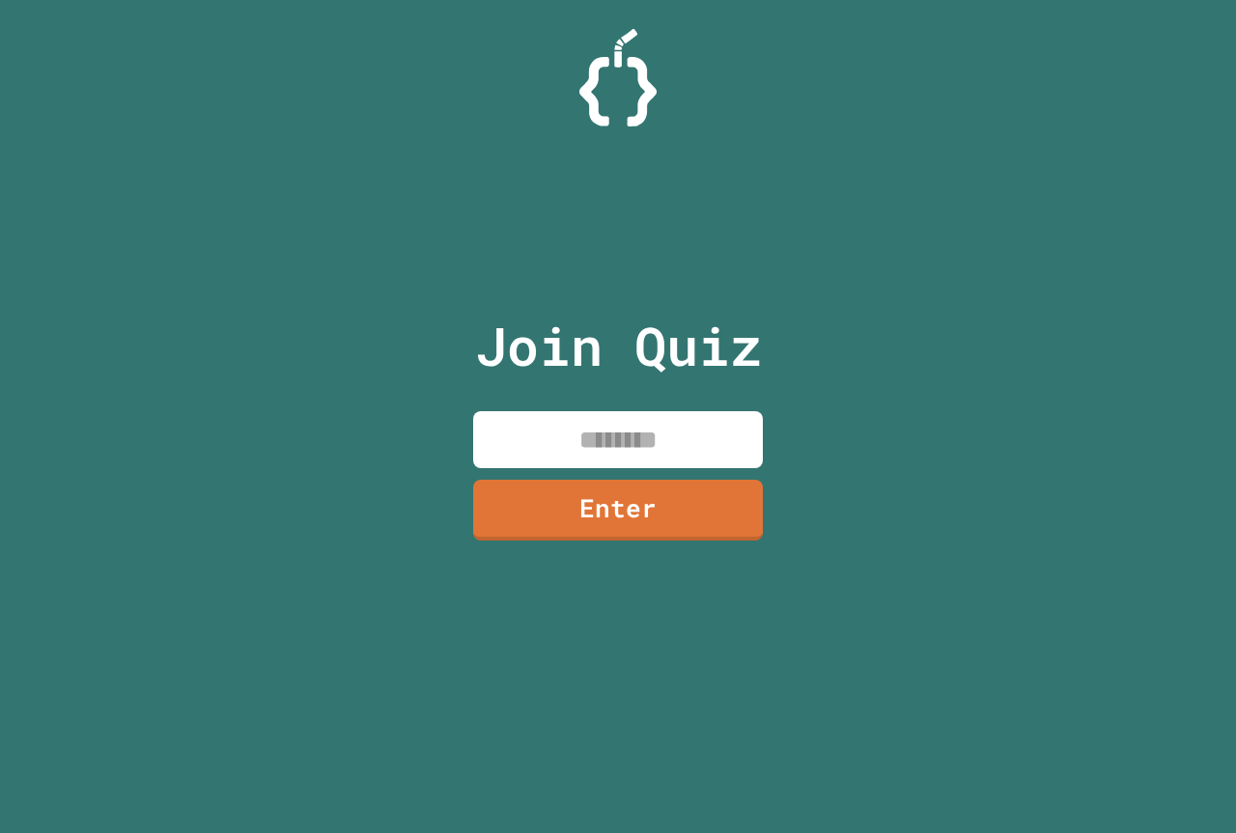
click at [572, 442] on input at bounding box center [618, 439] width 290 height 57
type input "********"
click at [655, 509] on link "Enter" at bounding box center [618, 509] width 293 height 62
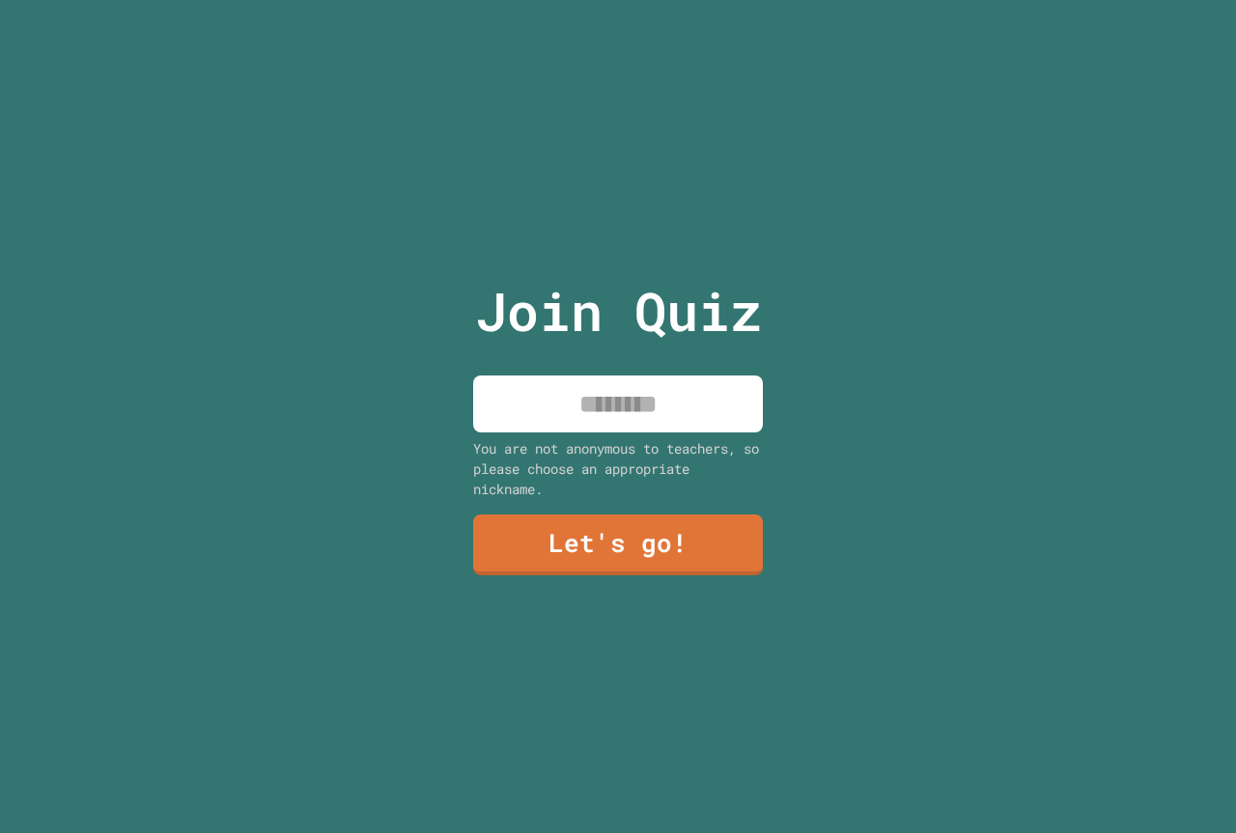
click at [615, 379] on input at bounding box center [618, 404] width 290 height 57
type input "**********"
click at [571, 512] on link "Let's go!" at bounding box center [618, 544] width 290 height 64
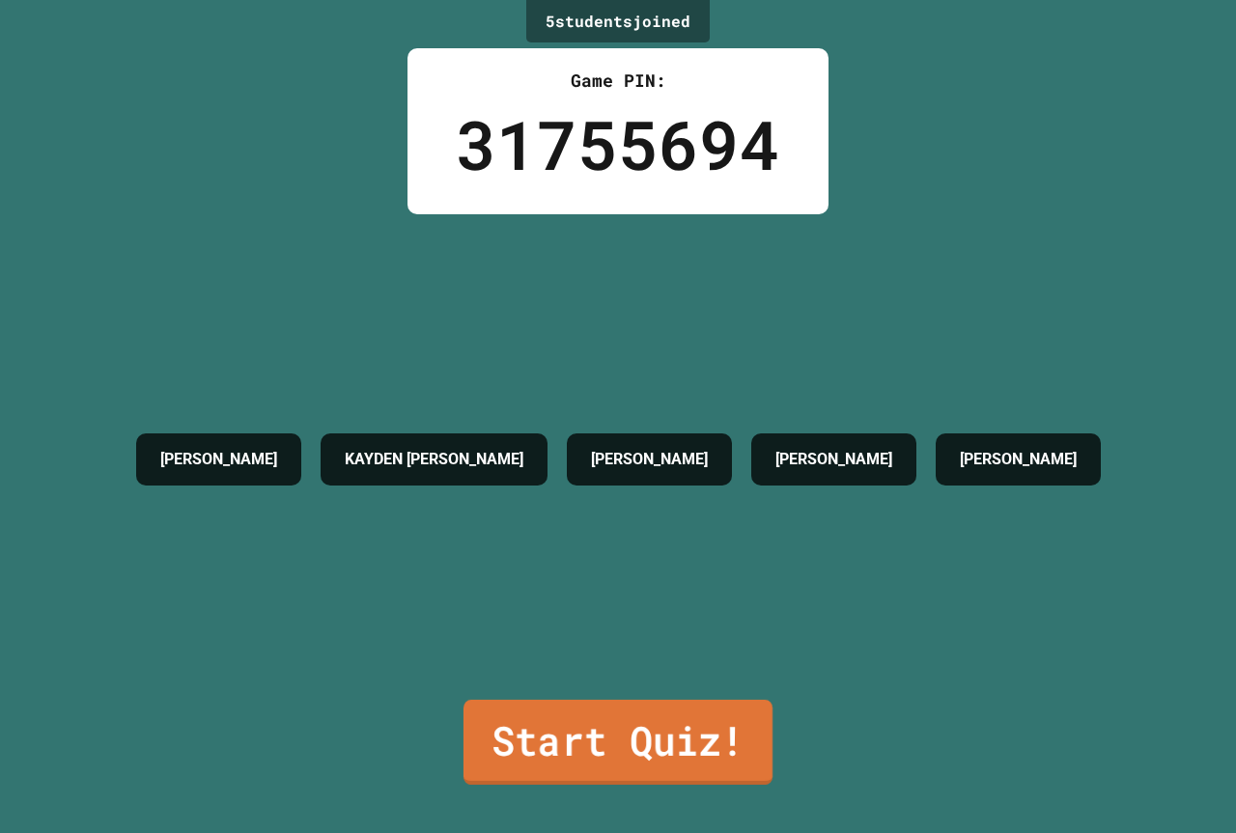
click at [621, 702] on link "Start Quiz!" at bounding box center [618, 742] width 309 height 85
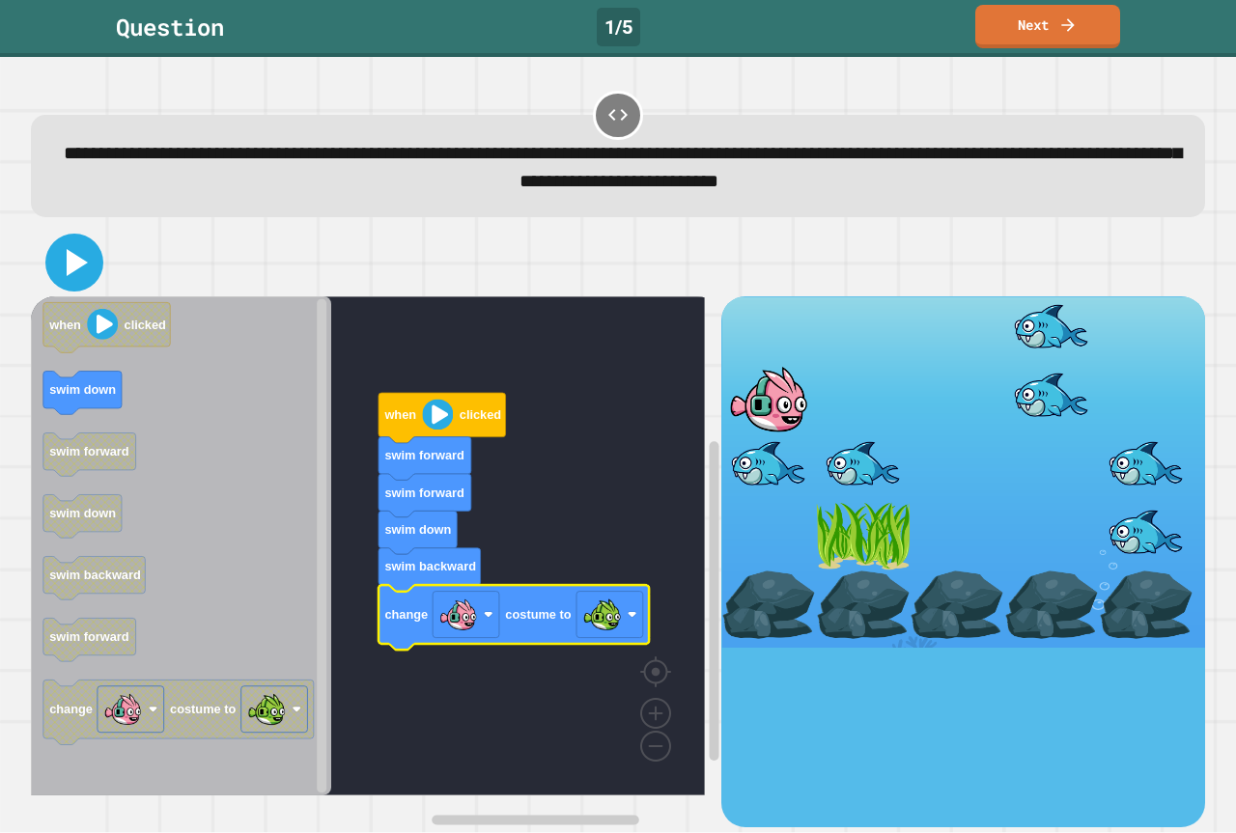
click at [88, 263] on icon at bounding box center [74, 262] width 46 height 46
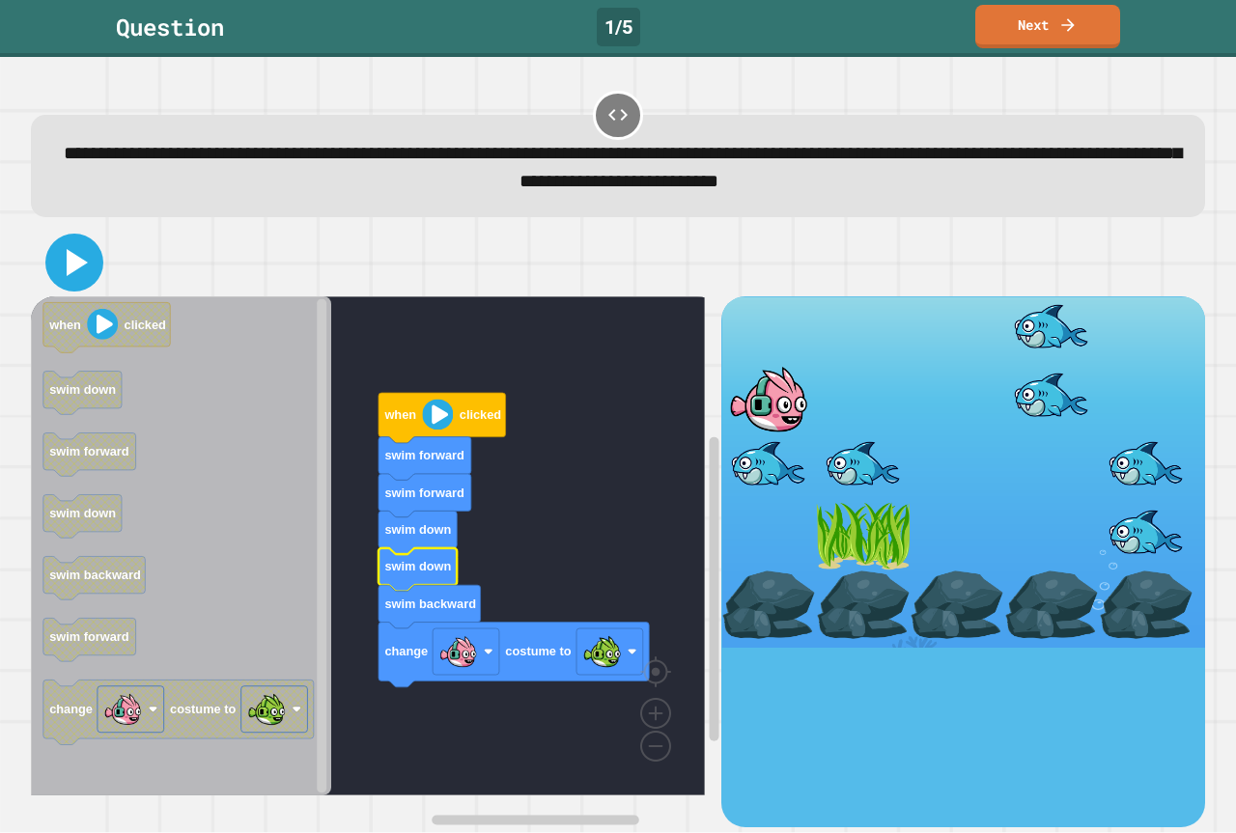
click at [89, 277] on icon at bounding box center [74, 262] width 46 height 46
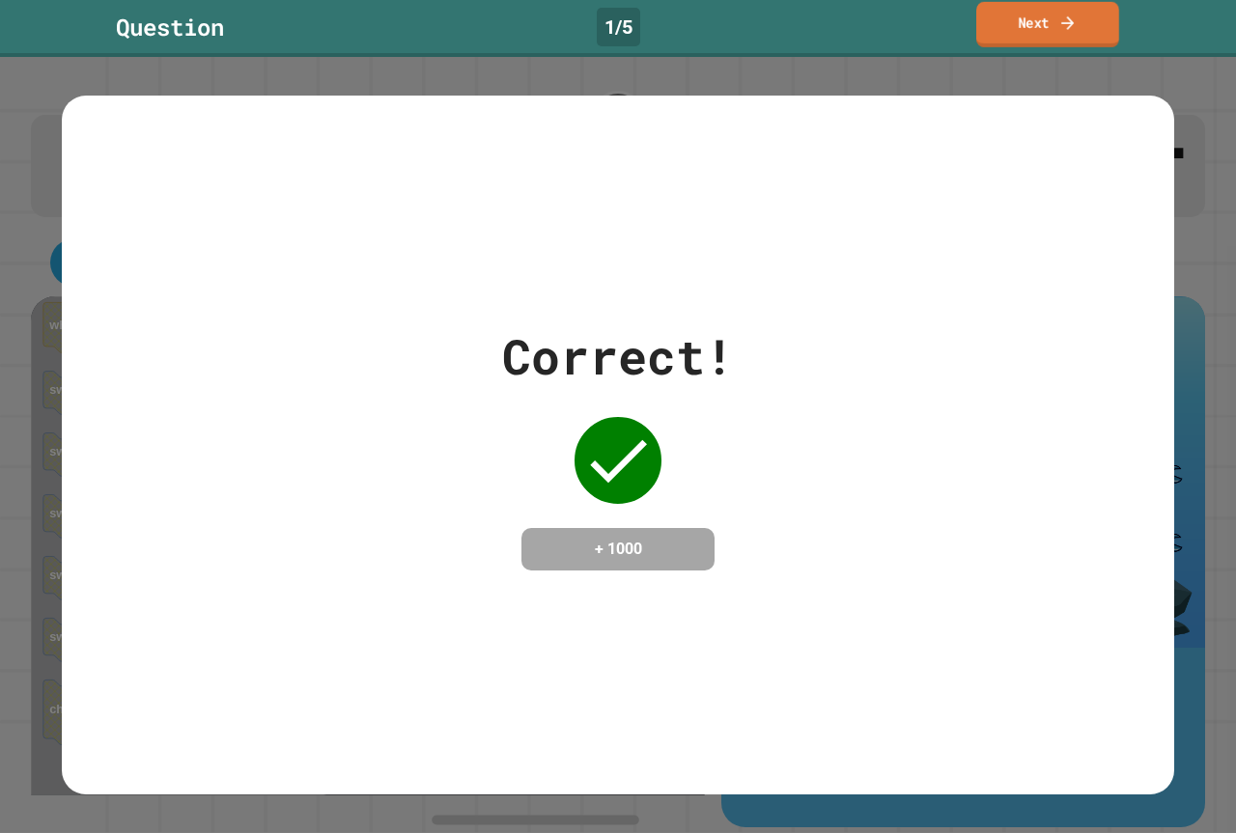
click at [1008, 26] on link "Next" at bounding box center [1047, 24] width 143 height 45
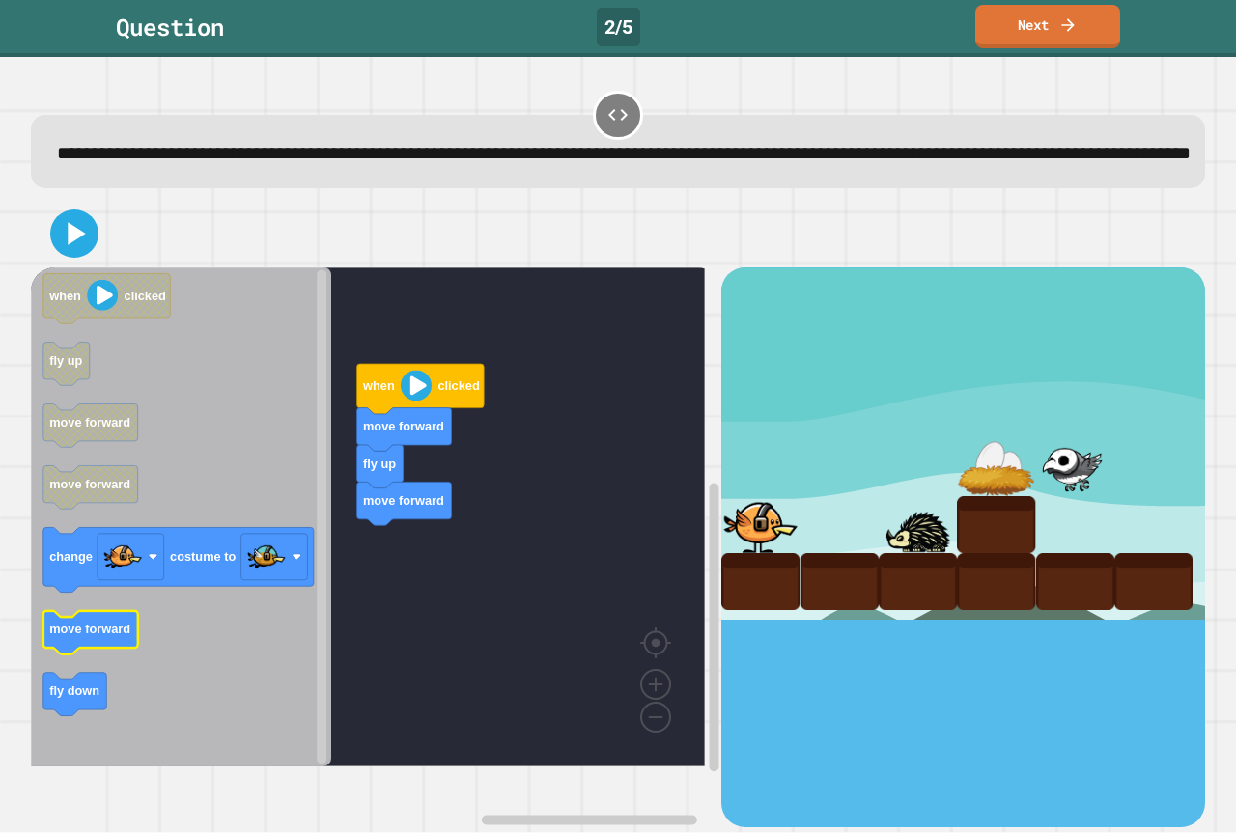
click at [117, 655] on icon "when clicked fly up move forward move forward change costume to move forward fl…" at bounding box center [181, 516] width 300 height 499
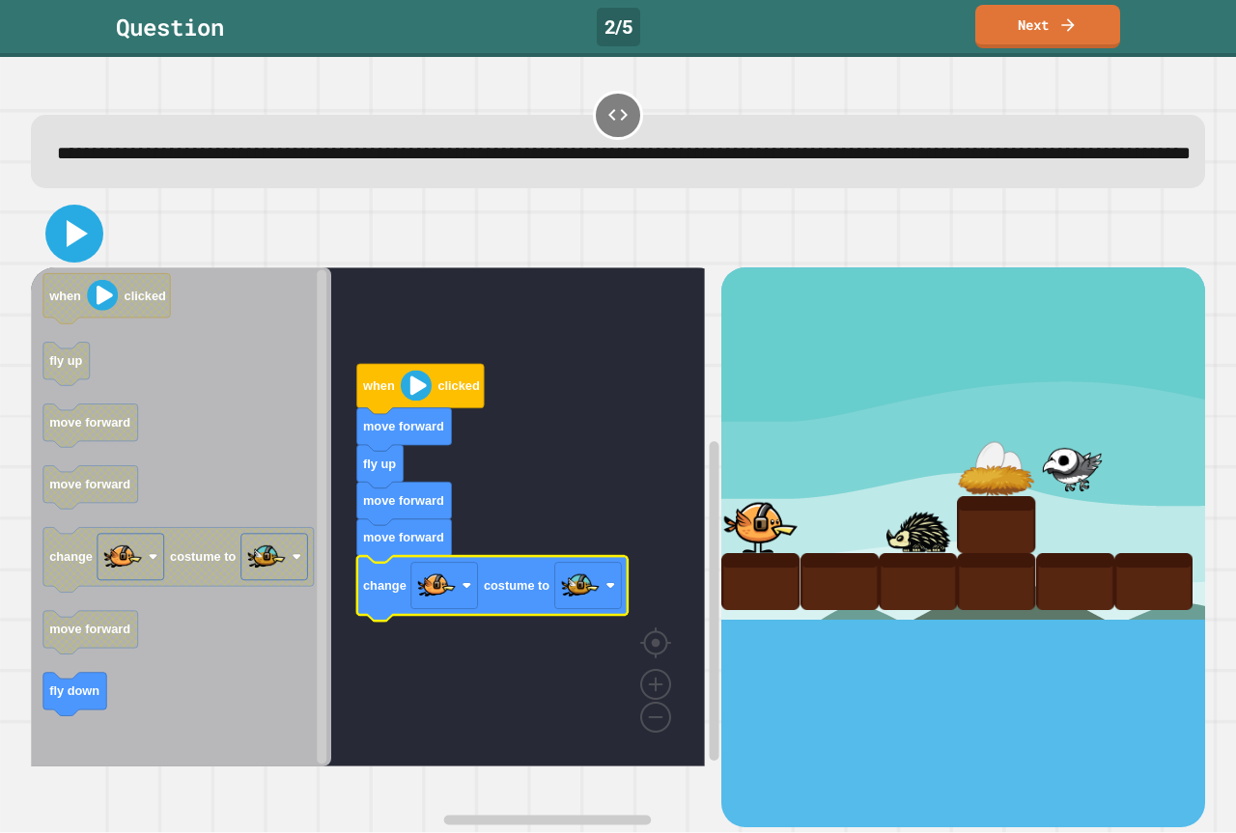
click at [89, 257] on icon at bounding box center [74, 234] width 46 height 46
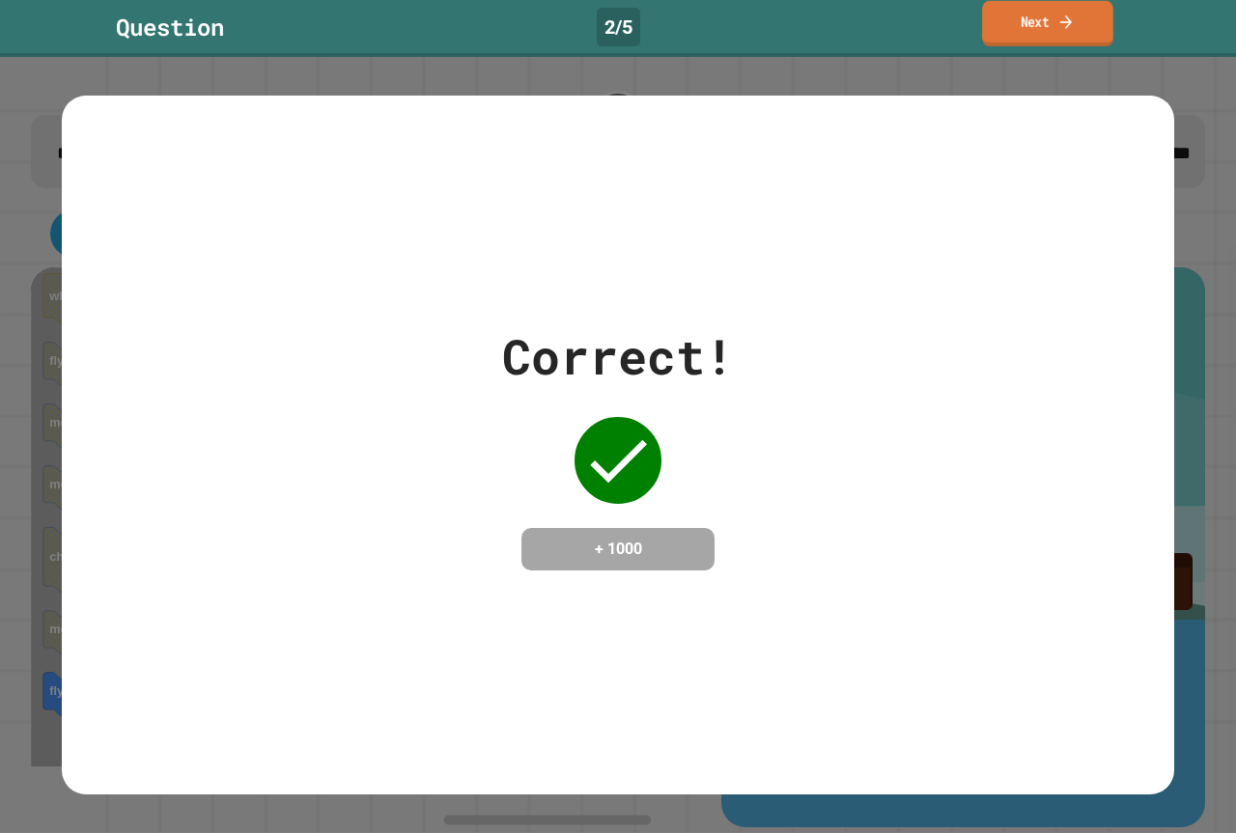
click at [989, 41] on link "Next" at bounding box center [1047, 23] width 131 height 45
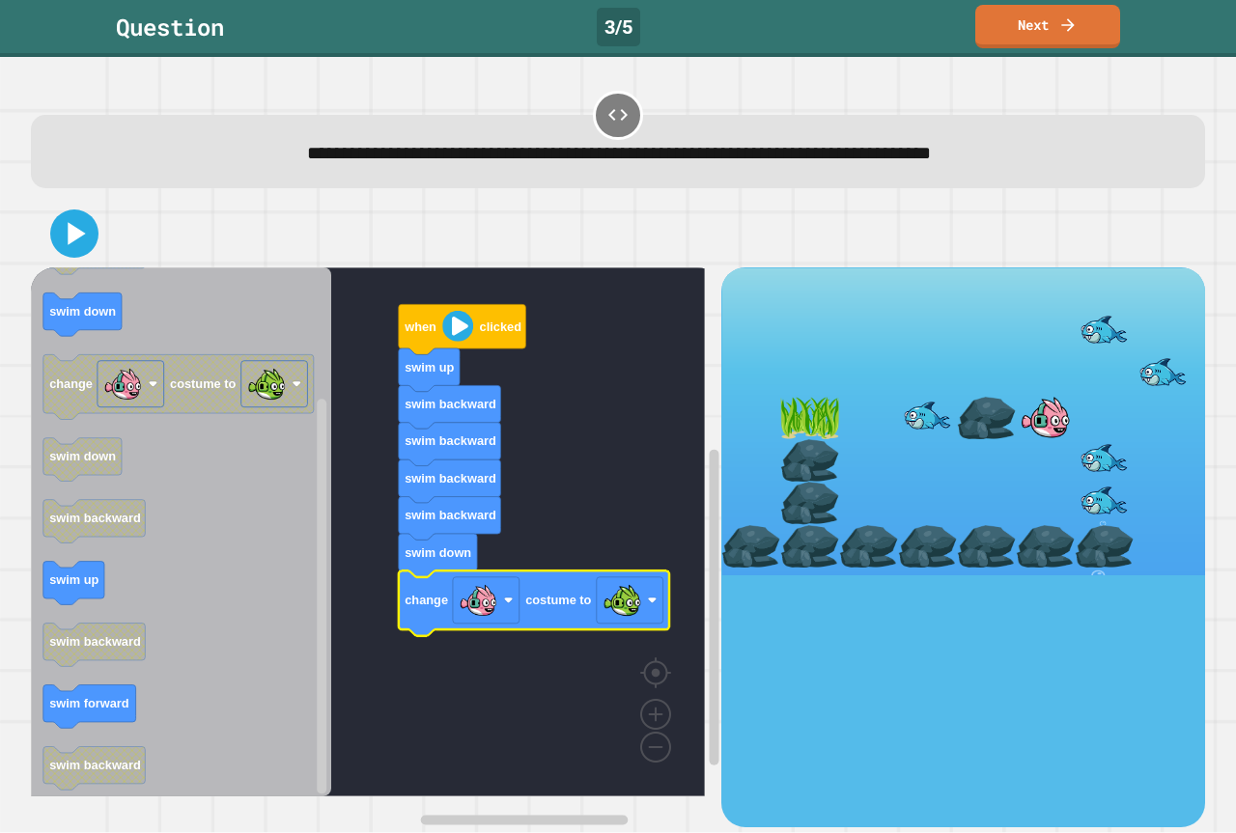
click at [77, 262] on div at bounding box center [618, 234] width 1174 height 68
click at [75, 250] on icon at bounding box center [74, 234] width 46 height 46
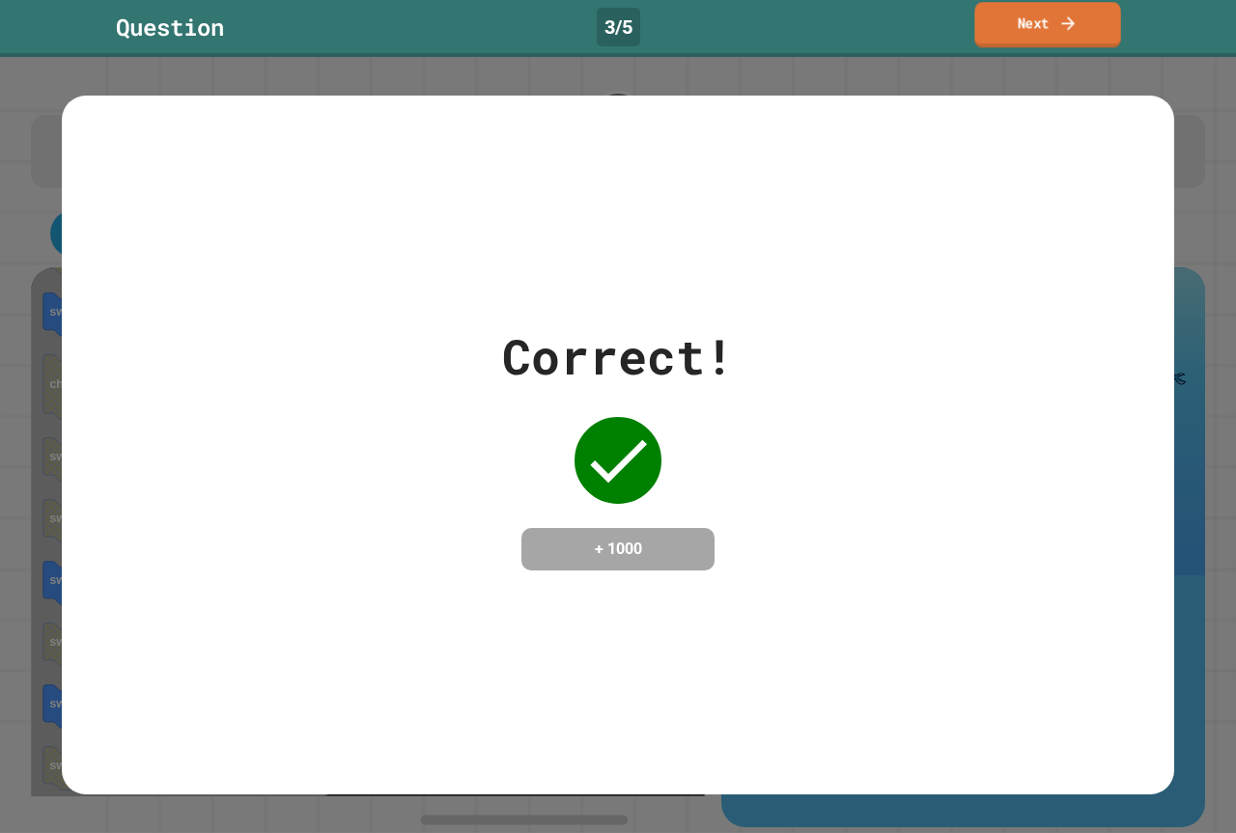
click at [1037, 14] on link "Next" at bounding box center [1047, 24] width 146 height 45
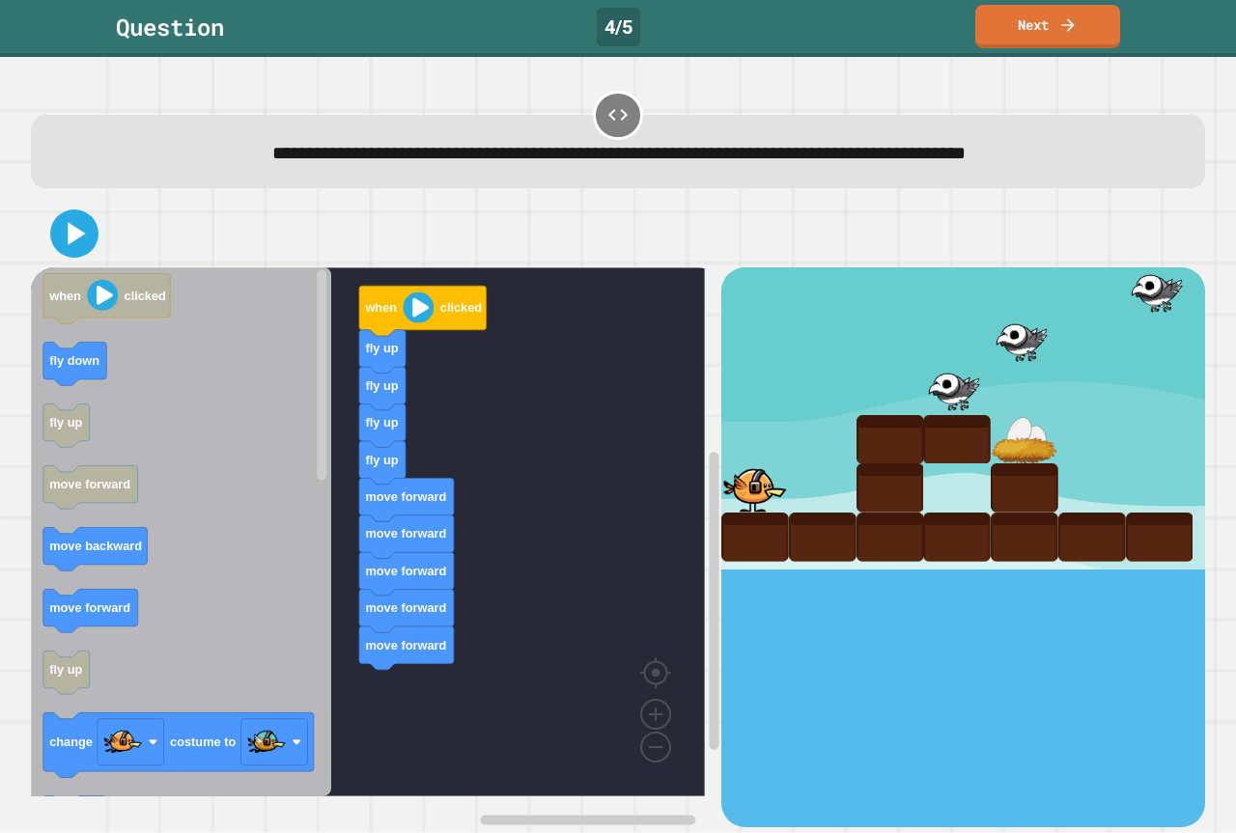
click at [387, 665] on div "when clicked fly up fly up fly up fly up move forward move forward move forward…" at bounding box center [376, 546] width 690 height 559
click at [367, 634] on div "when clicked fly up fly up fly up fly up move forward move forward move forward…" at bounding box center [376, 546] width 690 height 559
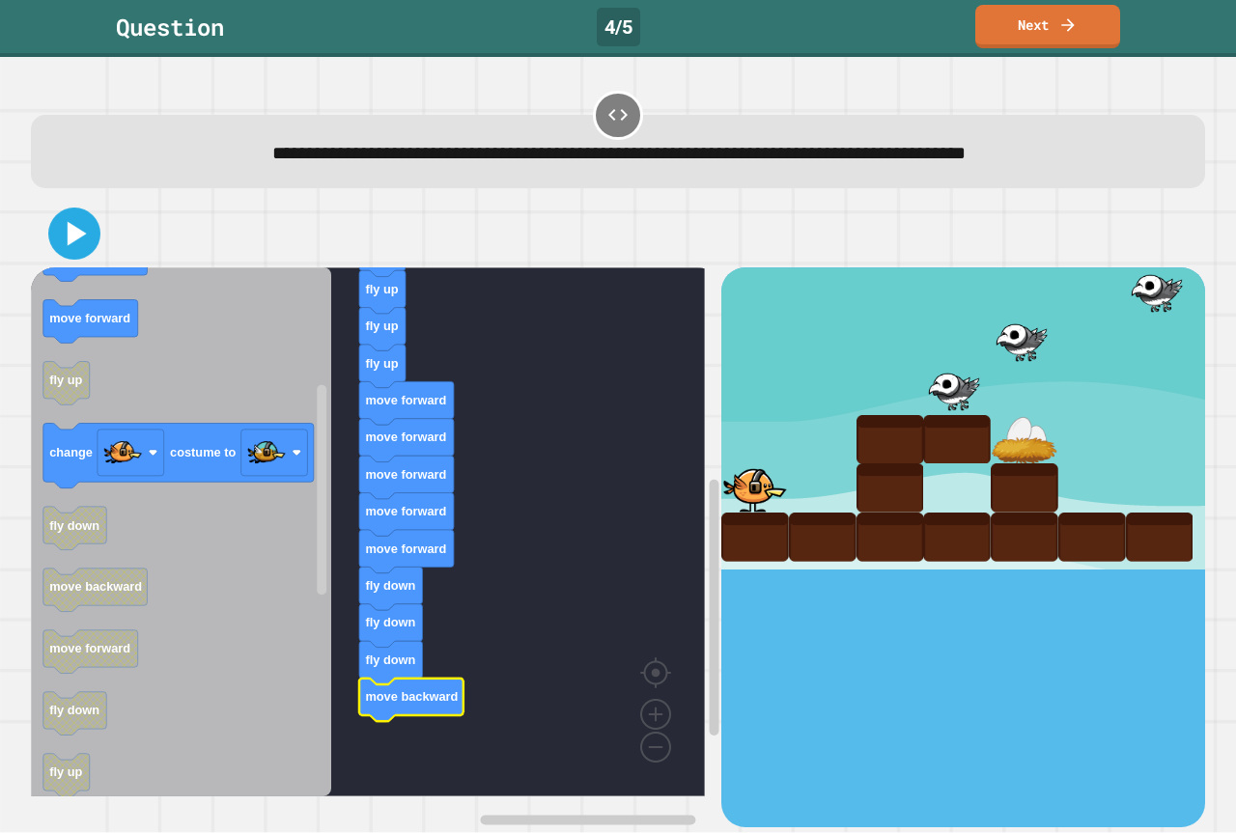
click at [71, 252] on icon at bounding box center [74, 234] width 42 height 42
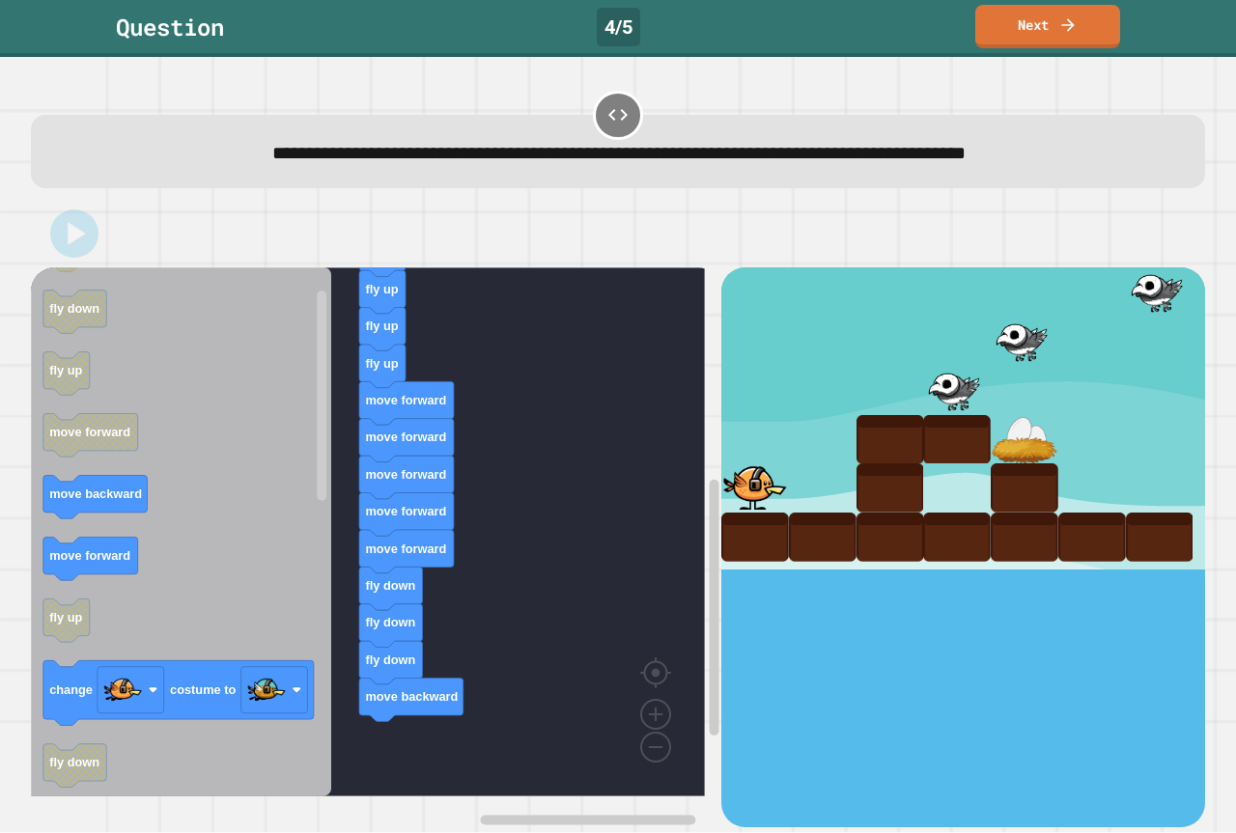
click at [449, 687] on div "when clicked fly up fly up fly up fly up move forward move forward move forward…" at bounding box center [376, 546] width 690 height 559
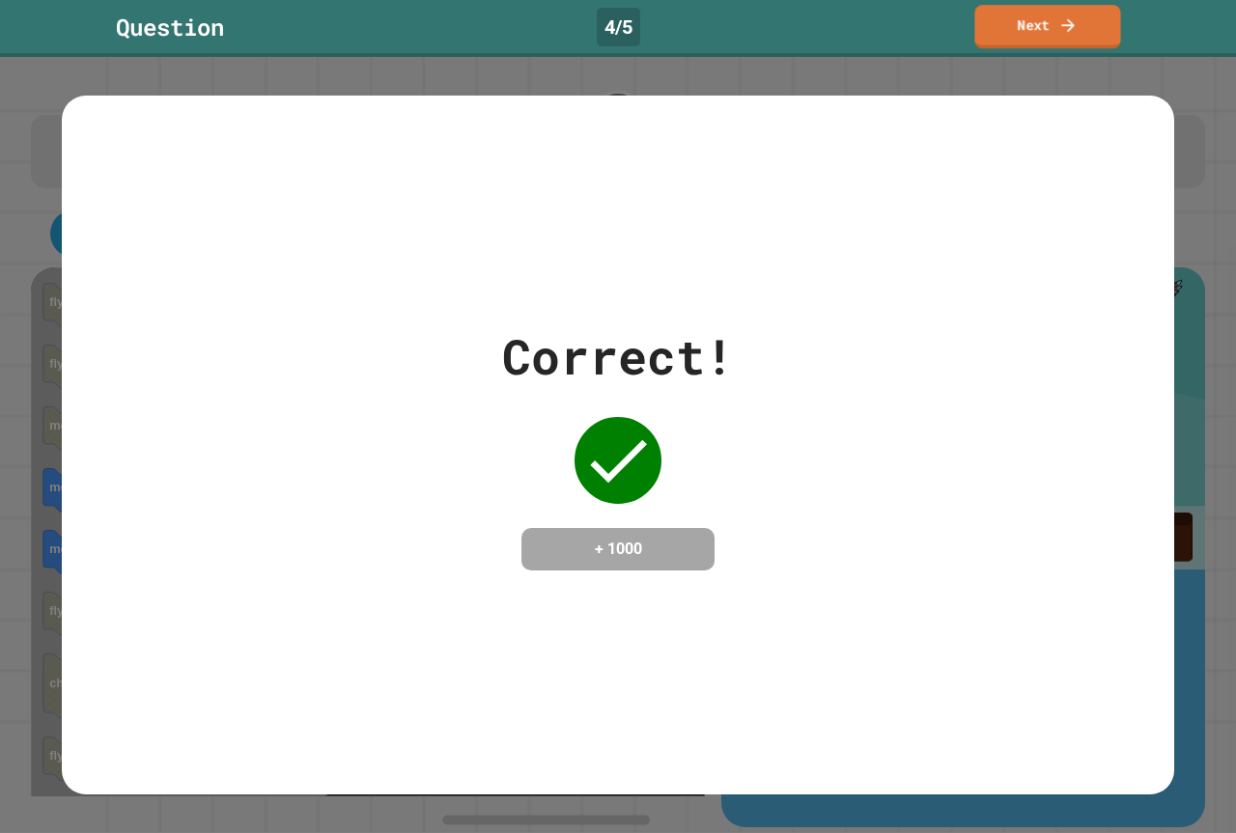
click at [1060, 17] on icon at bounding box center [1067, 24] width 19 height 19
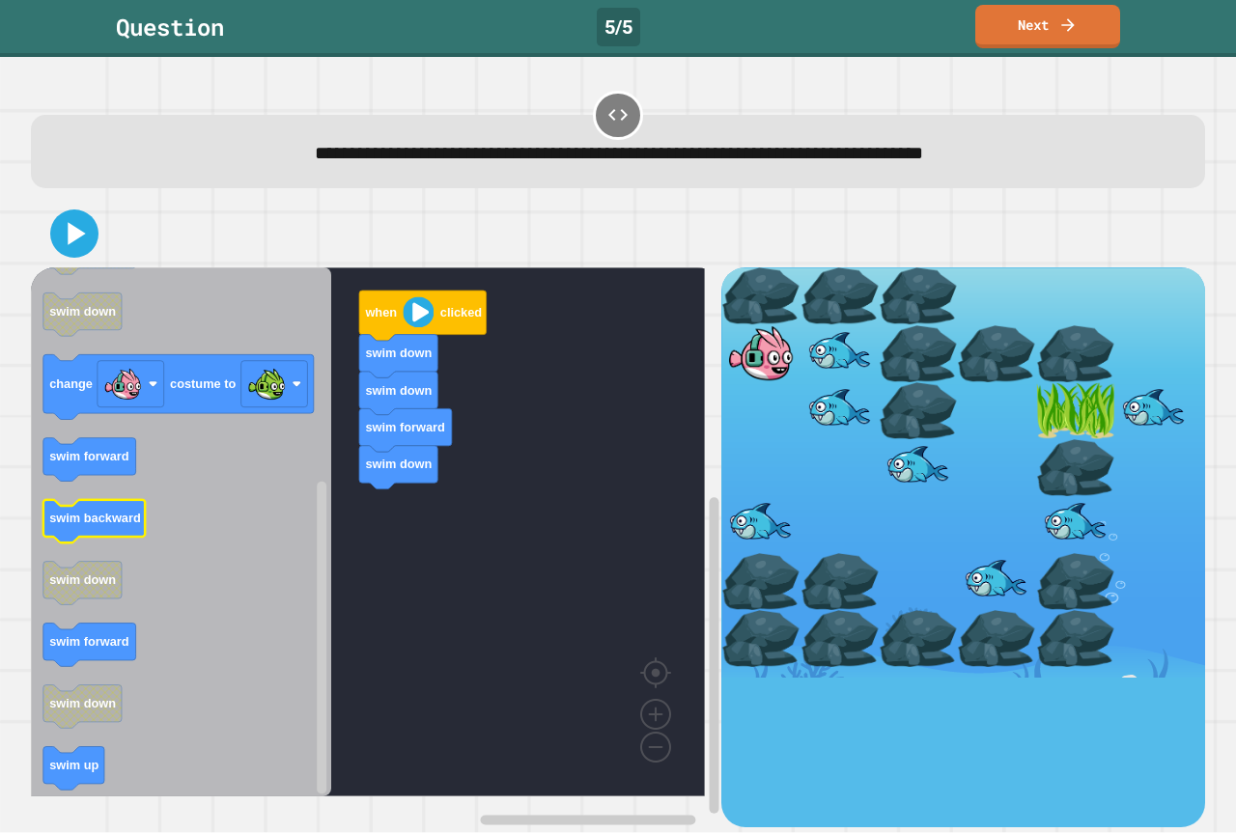
click at [101, 523] on text "swim backward" at bounding box center [95, 519] width 92 height 14
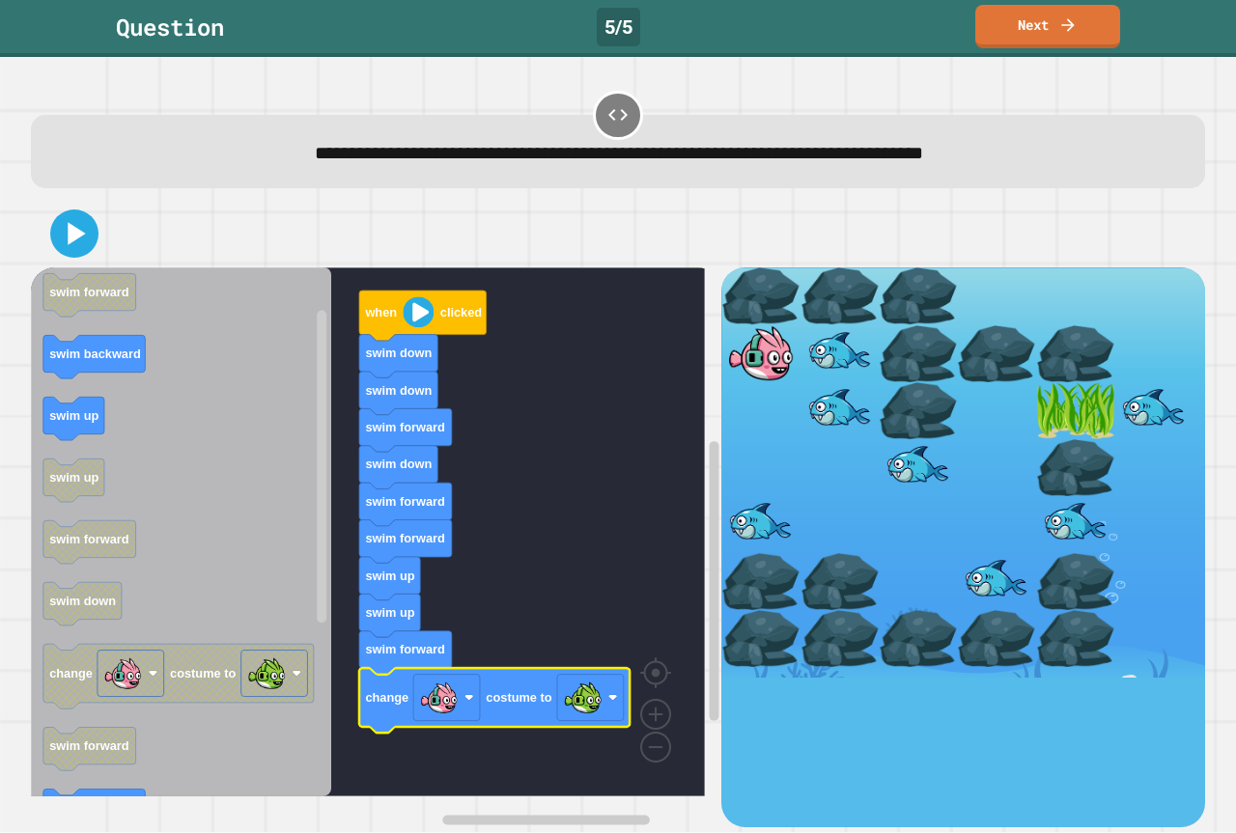
click at [68, 253] on icon at bounding box center [74, 233] width 39 height 39
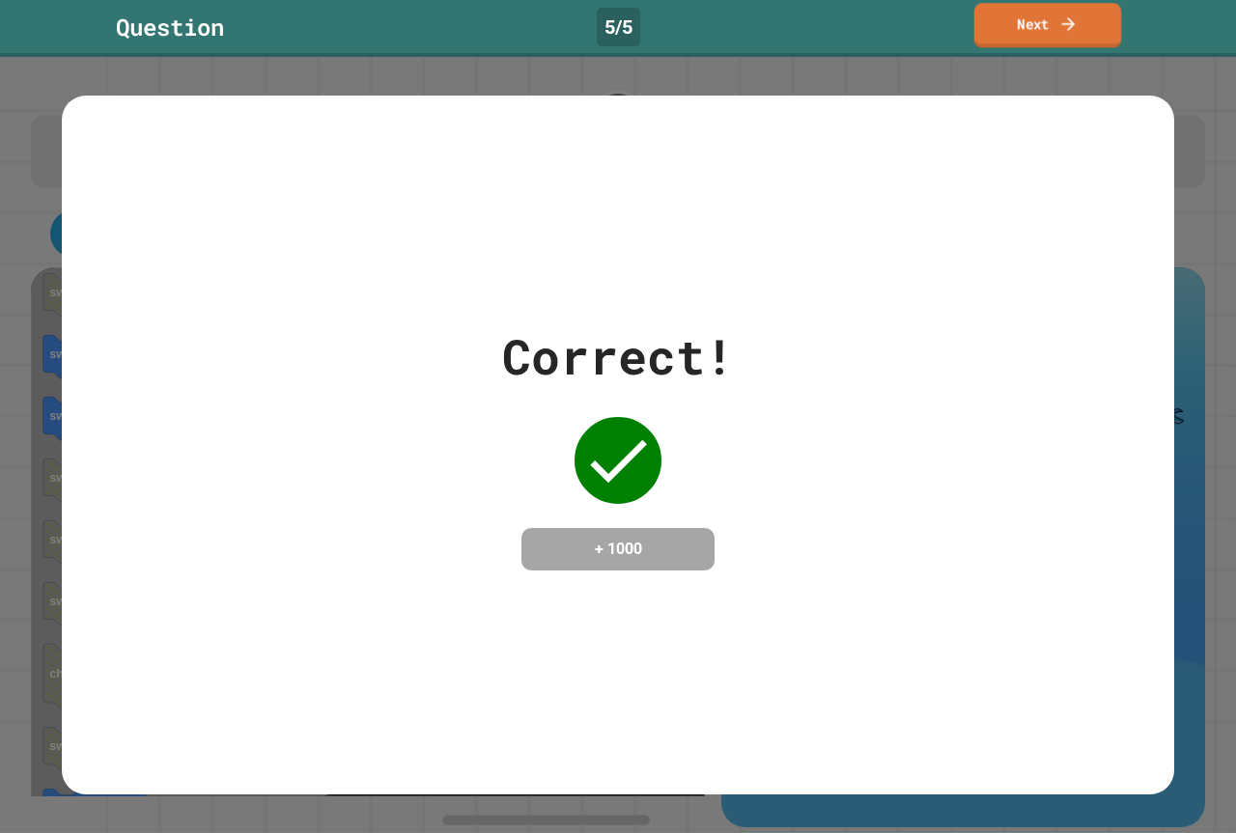
click at [1094, 30] on link "Next" at bounding box center [1047, 25] width 147 height 44
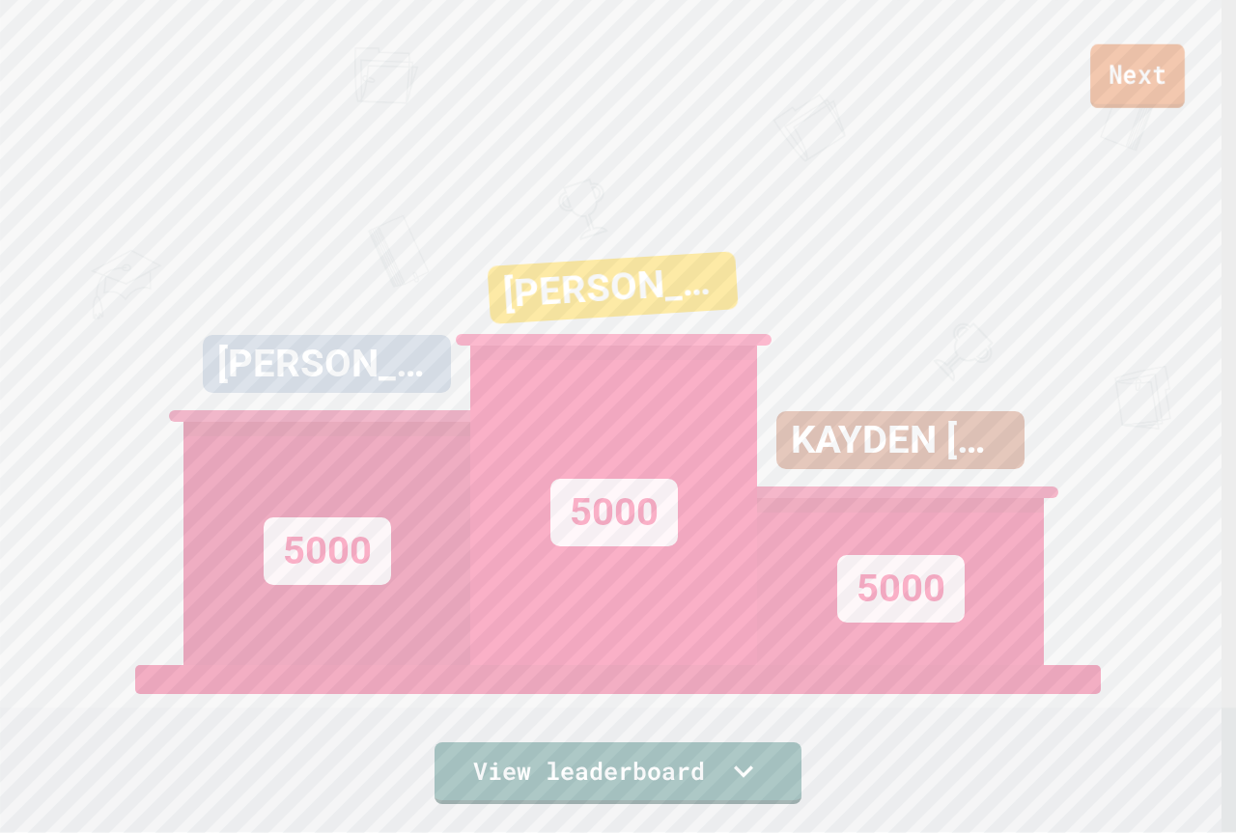
click at [1111, 56] on link "Next" at bounding box center [1137, 76] width 95 height 64
